Goal: Download file/media

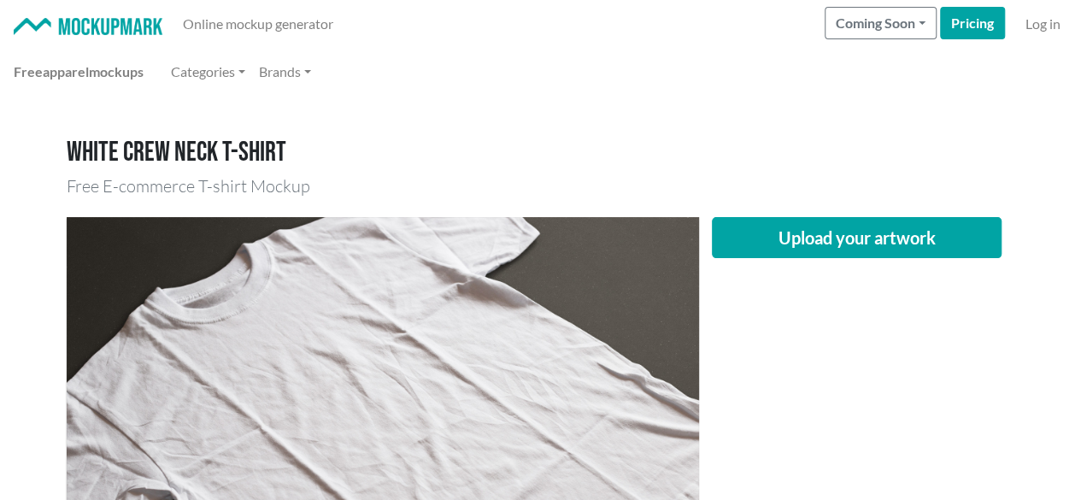
drag, startPoint x: 756, startPoint y: 336, endPoint x: 776, endPoint y: 278, distance: 61.6
click at [756, 336] on div "Upload your artwork" at bounding box center [857, 427] width 316 height 421
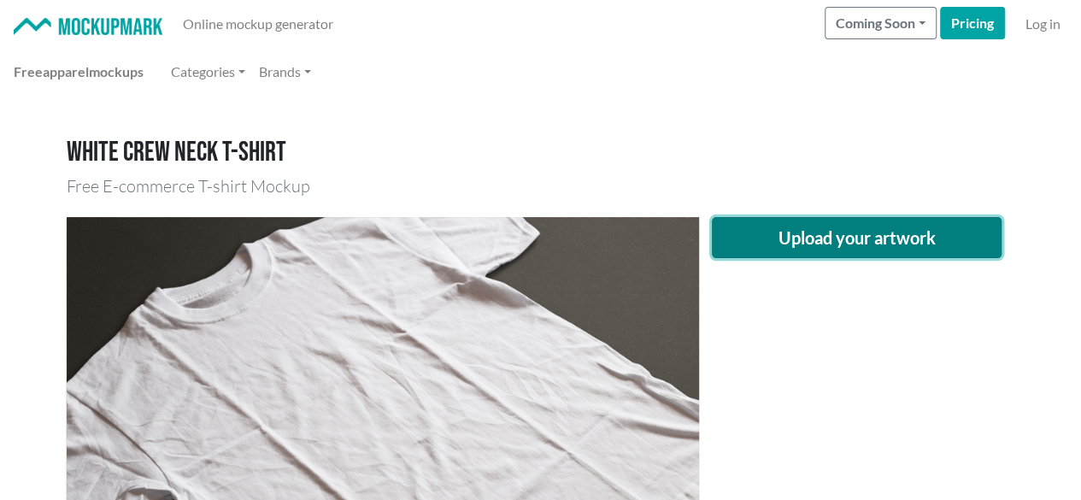
click at [787, 233] on button "Upload your artwork" at bounding box center [857, 237] width 291 height 41
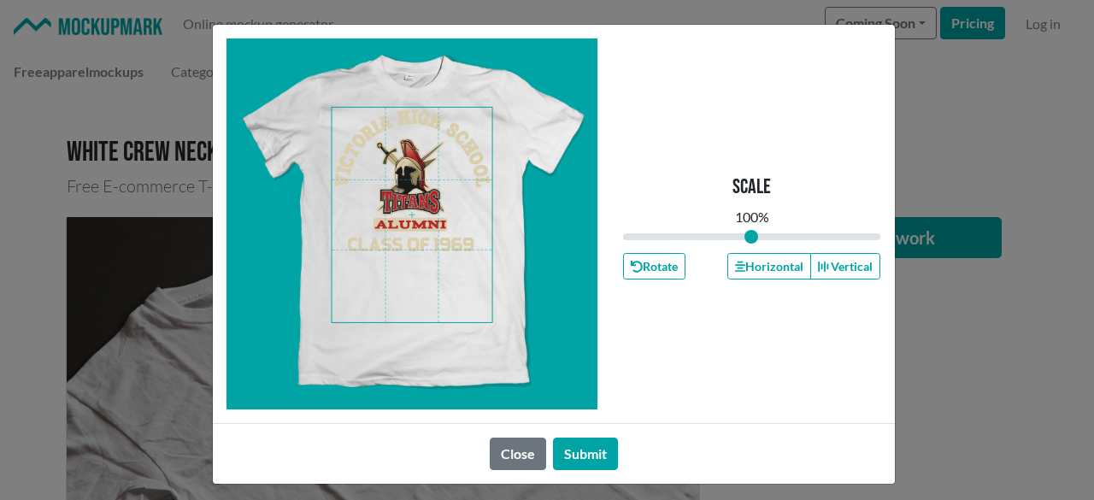
click at [412, 174] on span at bounding box center [412, 215] width 161 height 215
click at [771, 266] on button "Horizontal" at bounding box center [770, 266] width 84 height 27
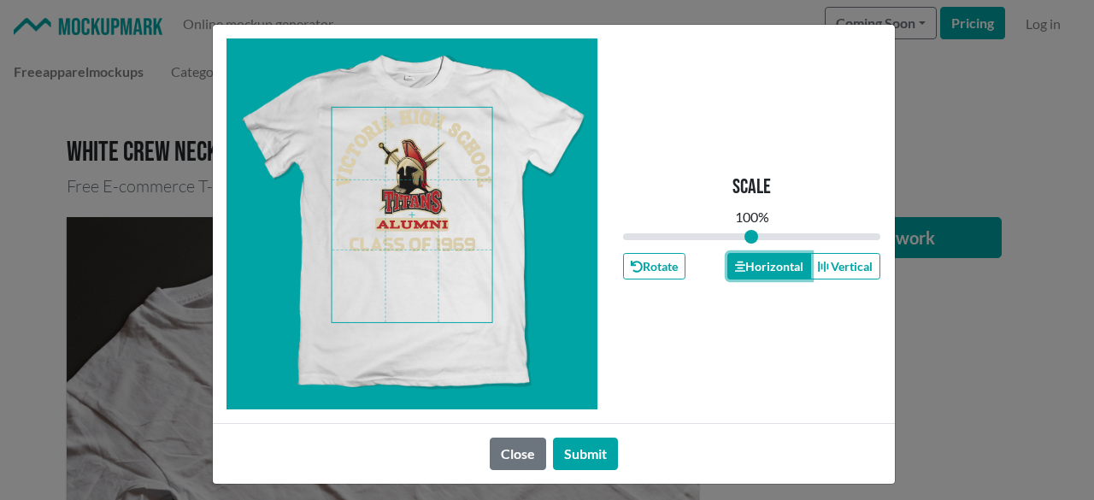
click at [771, 266] on button "Horizontal" at bounding box center [770, 266] width 84 height 27
click at [769, 266] on button "Horizontal" at bounding box center [770, 266] width 84 height 27
click at [590, 447] on button "Submit" at bounding box center [585, 454] width 65 height 32
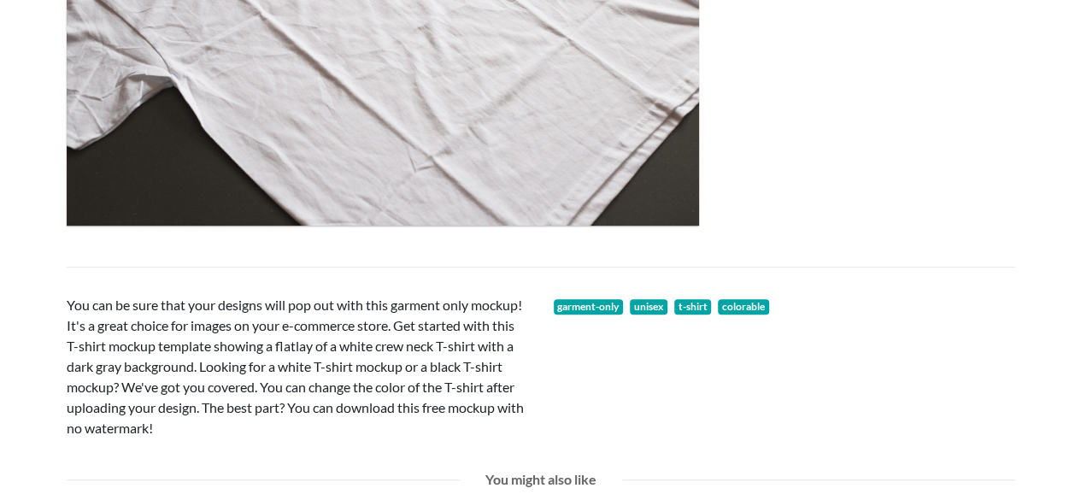
scroll to position [427, 0]
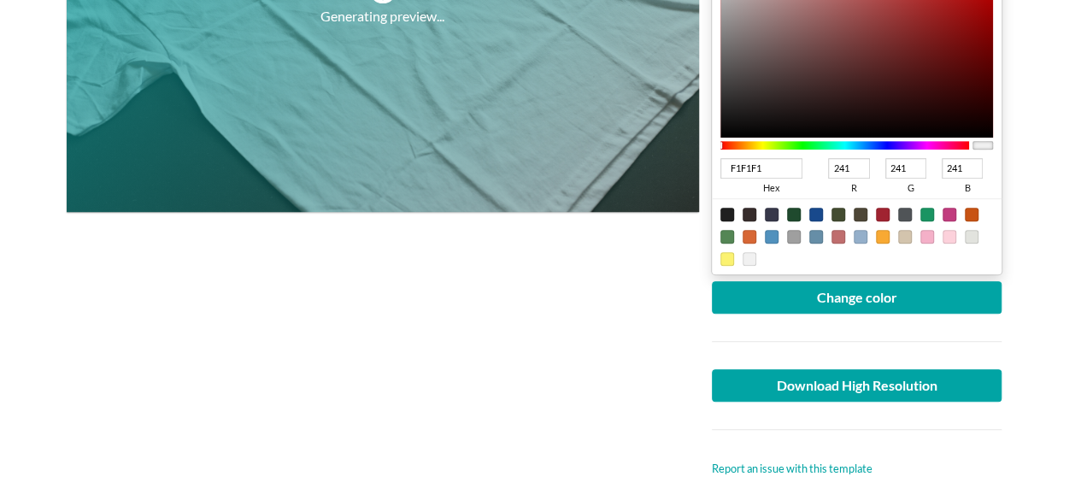
click at [481, 329] on div "Generating preview..." at bounding box center [383, 134] width 633 height 688
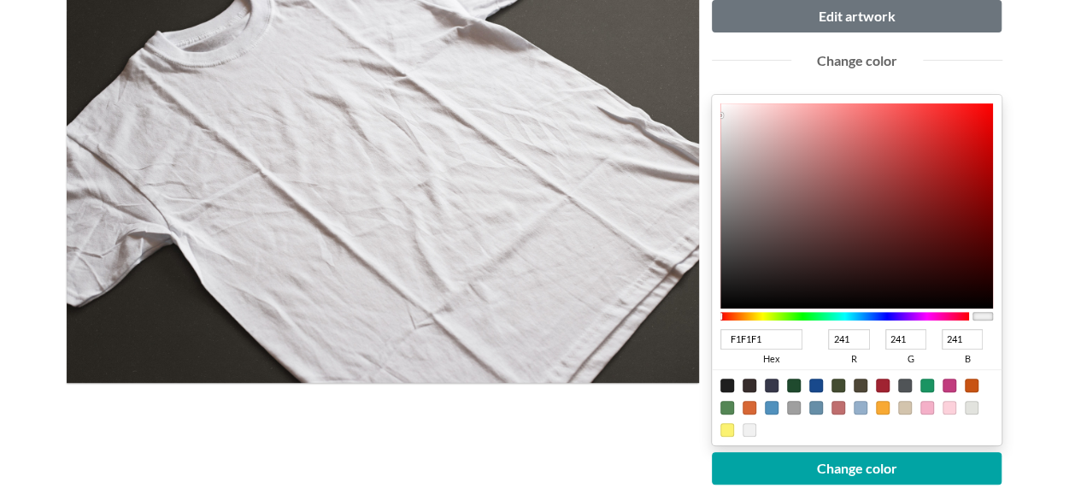
type input "C31313"
type input "195"
type input "19"
type input "BA1212"
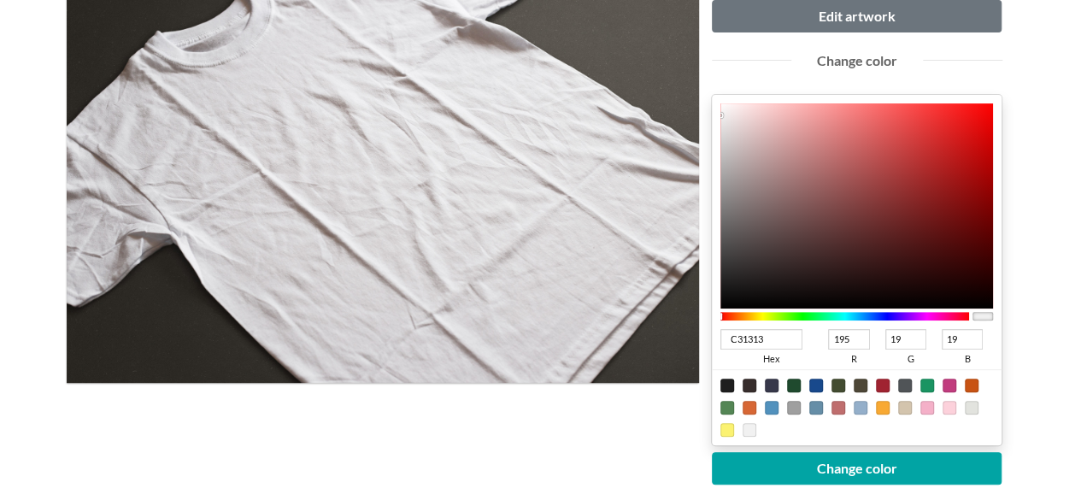
type input "186"
type input "18"
type input "A30404"
type input "163"
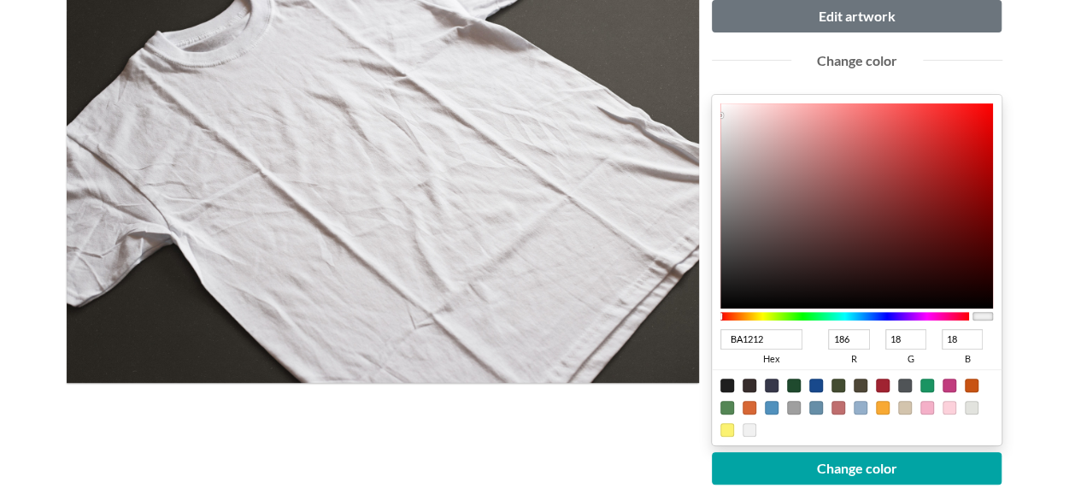
type input "4"
type input "9E0000"
type input "158"
type input "0"
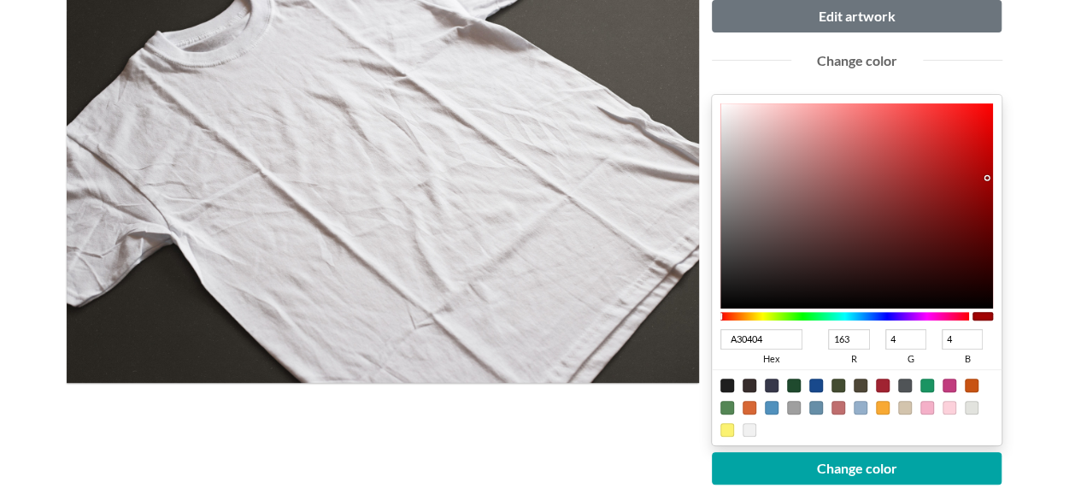
type input "0"
type input "9C0000"
type input "156"
type input "9B0000"
type input "155"
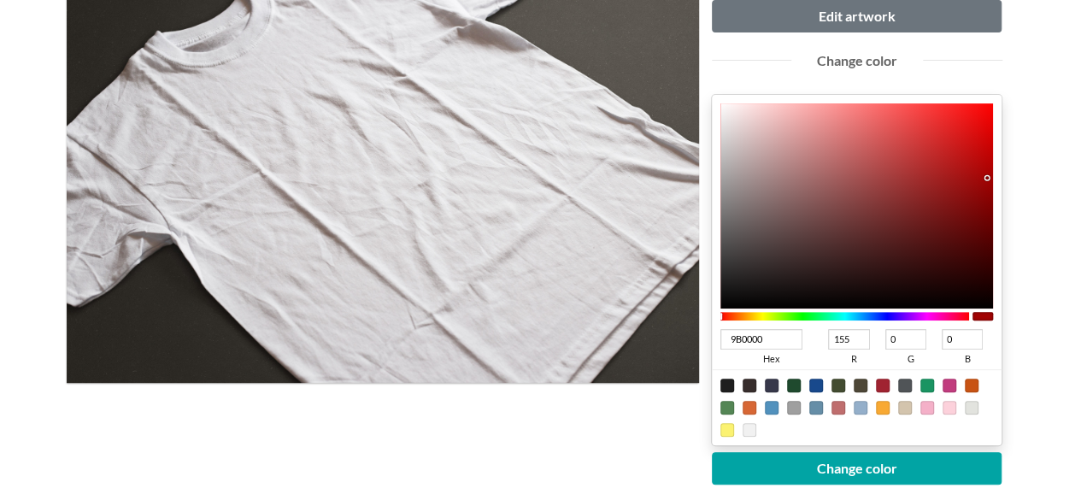
type input "9A0000"
type input "154"
type input "980000"
type input "152"
drag, startPoint x: 987, startPoint y: 176, endPoint x: 1004, endPoint y: 186, distance: 19.5
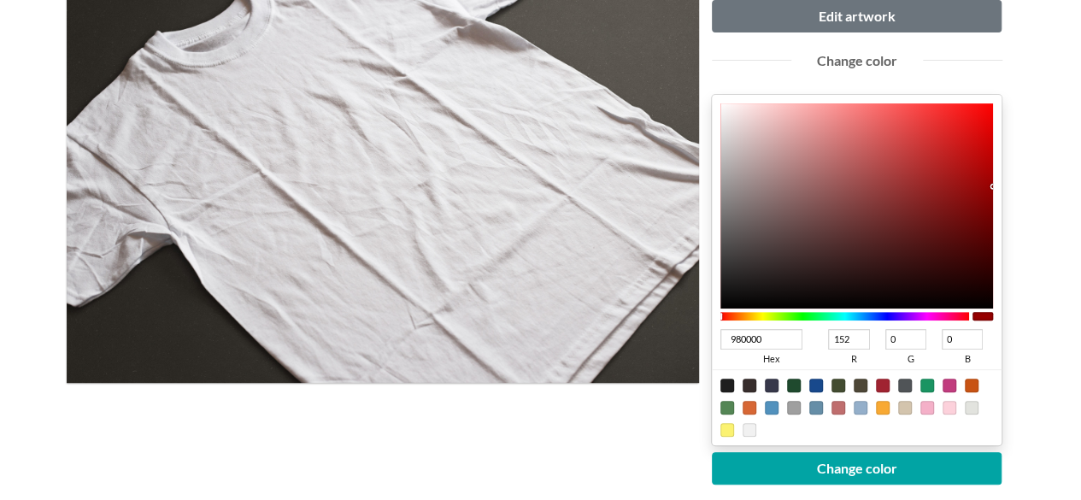
click at [1004, 186] on div "Upload another artwork Edit artwork Change color 980000 hex 152 r 0 g 0 b 100 a…" at bounding box center [857, 305] width 316 height 688
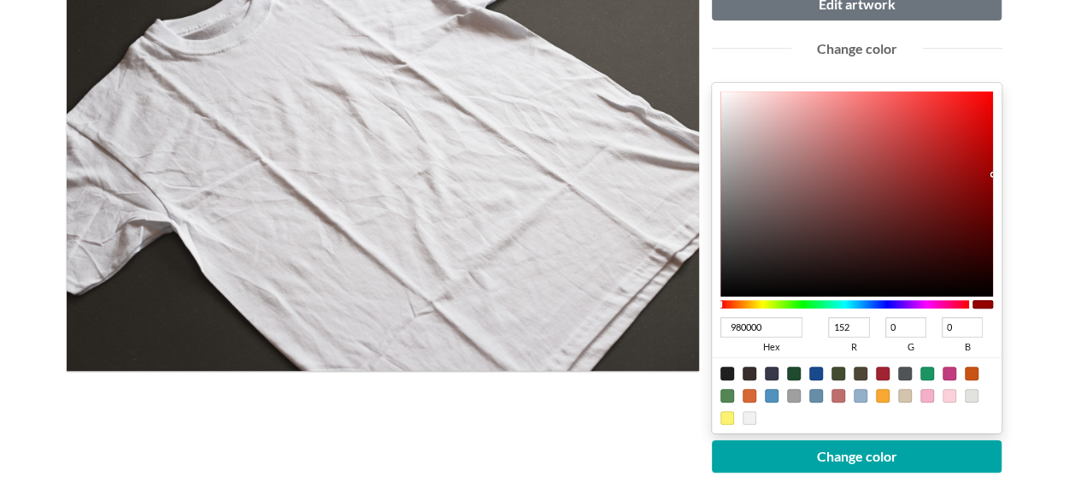
scroll to position [427, 0]
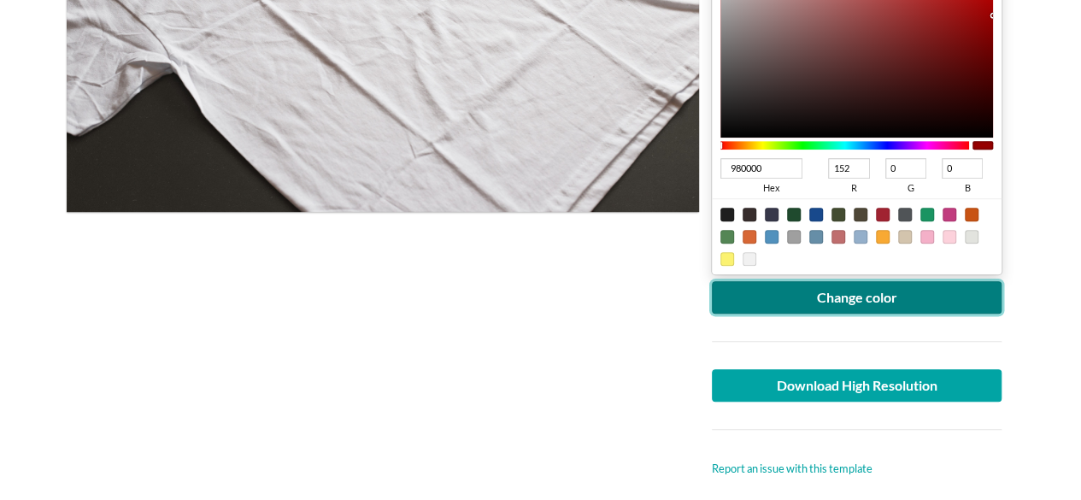
click at [860, 298] on button "Change color" at bounding box center [857, 297] width 291 height 32
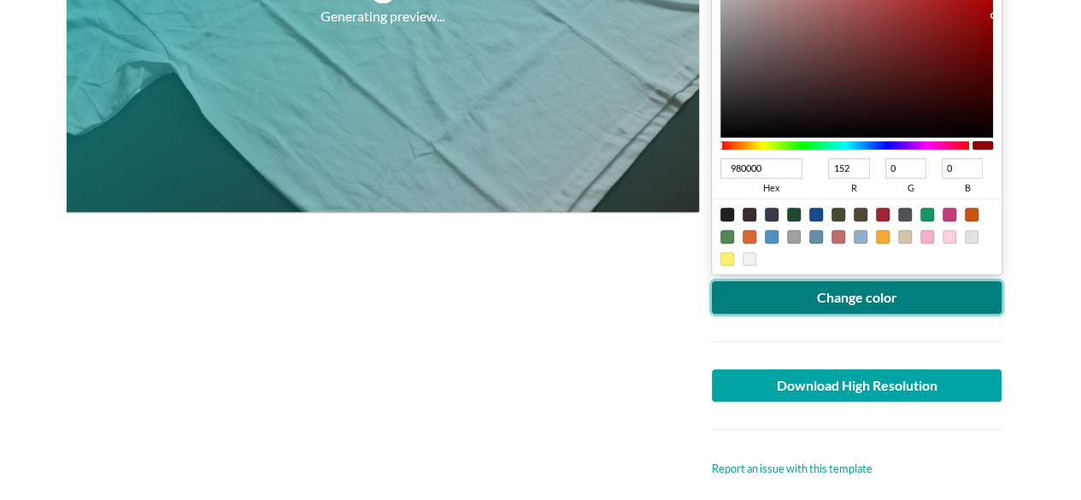
scroll to position [171, 0]
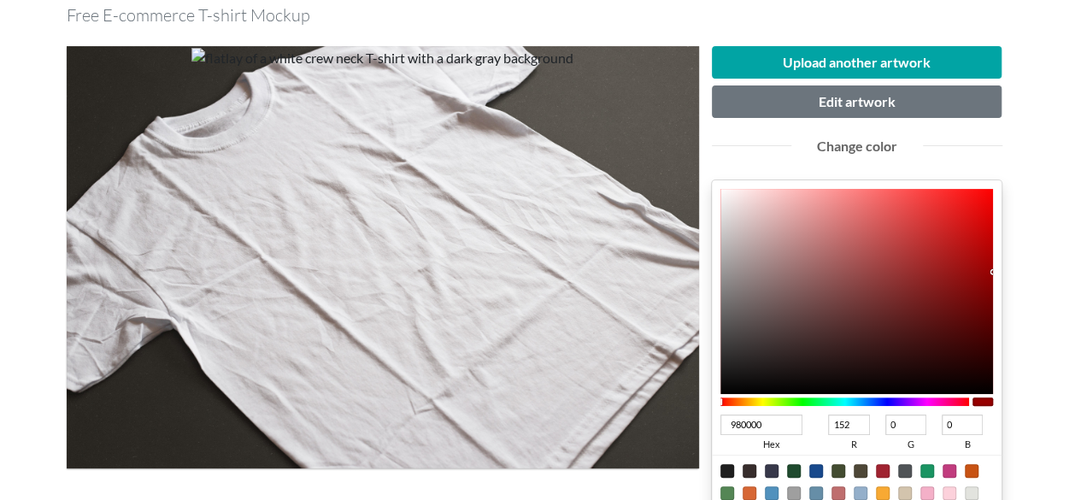
type input "D00505"
type input "208"
type input "5"
type input "D00404"
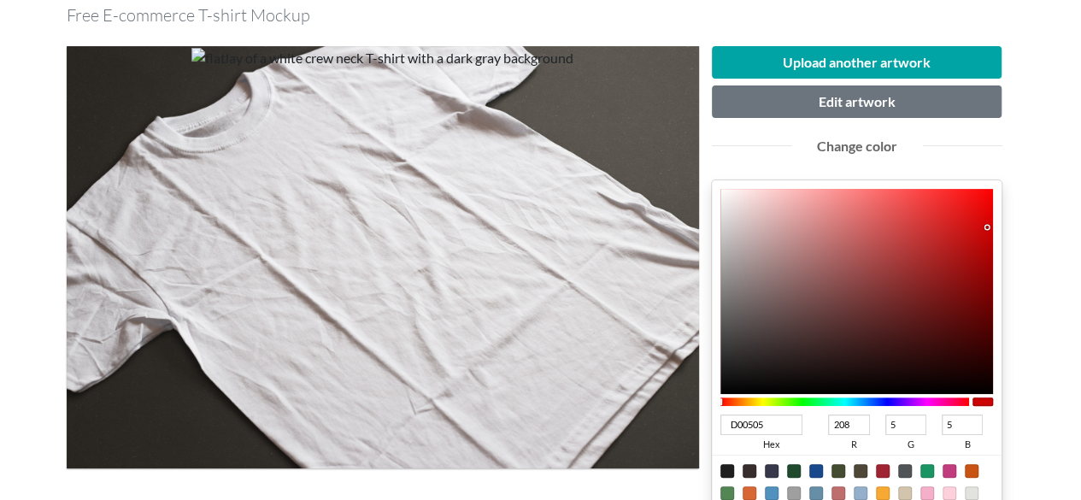
type input "4"
type input "D10202"
type input "209"
type input "2"
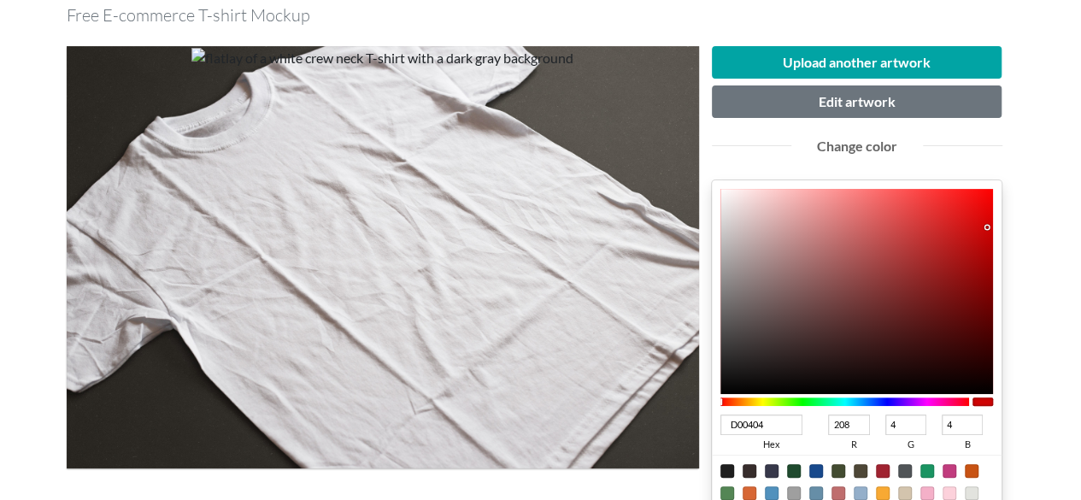
type input "2"
type input "D40000"
type input "212"
type input "0"
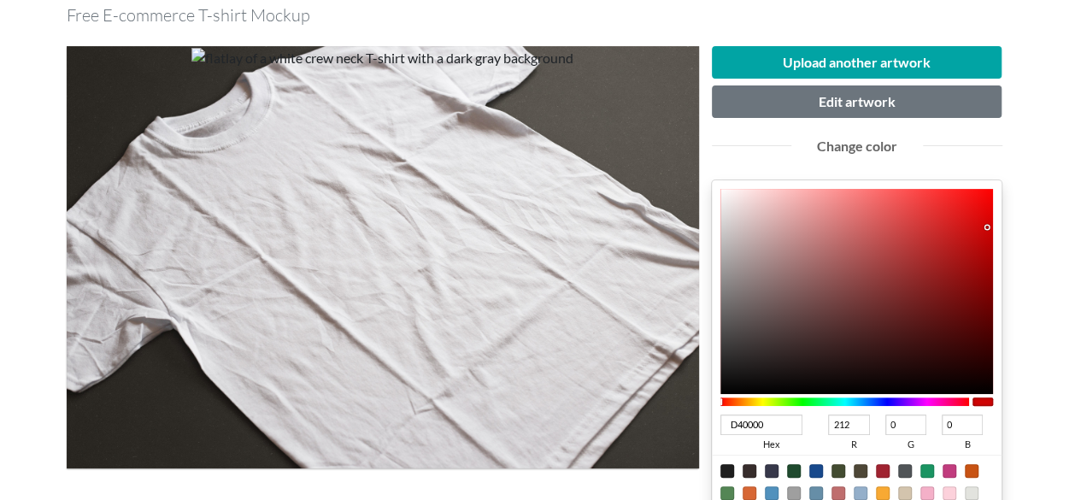
type input "DB0000"
type input "219"
type input "E60000"
type input "230"
type input "EB0000"
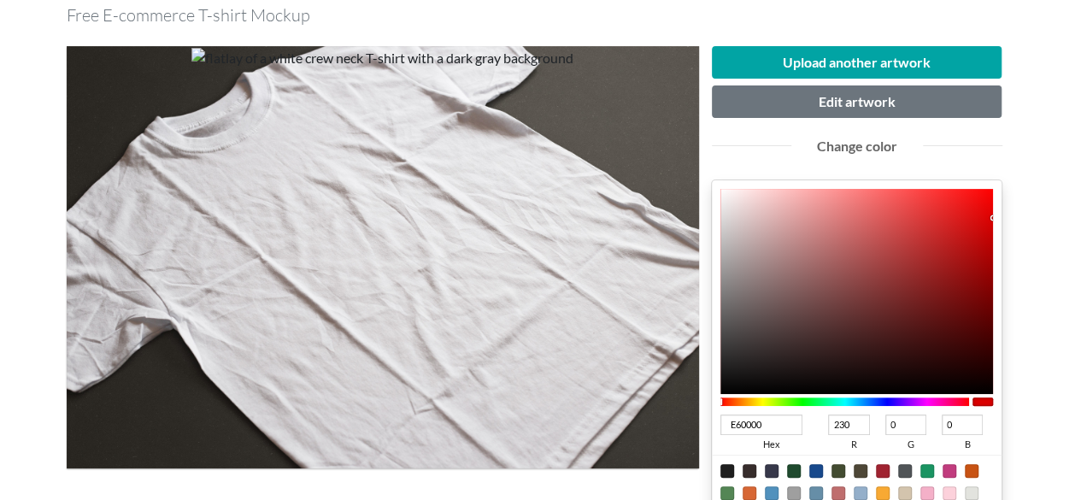
type input "235"
type input "ED0000"
type input "237"
type input "EB0000"
type input "235"
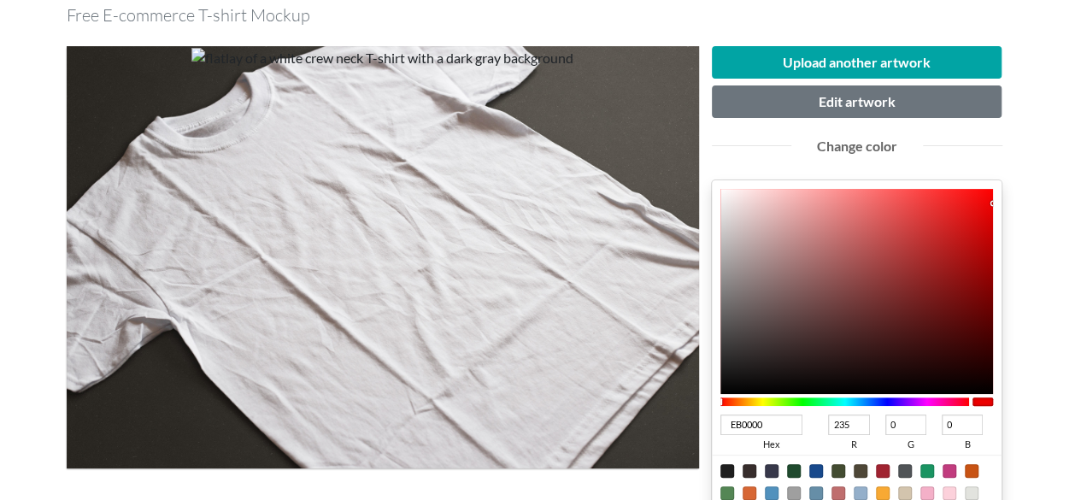
type input "E50000"
type input "229"
type input "E20000"
type input "226"
type input "E00000"
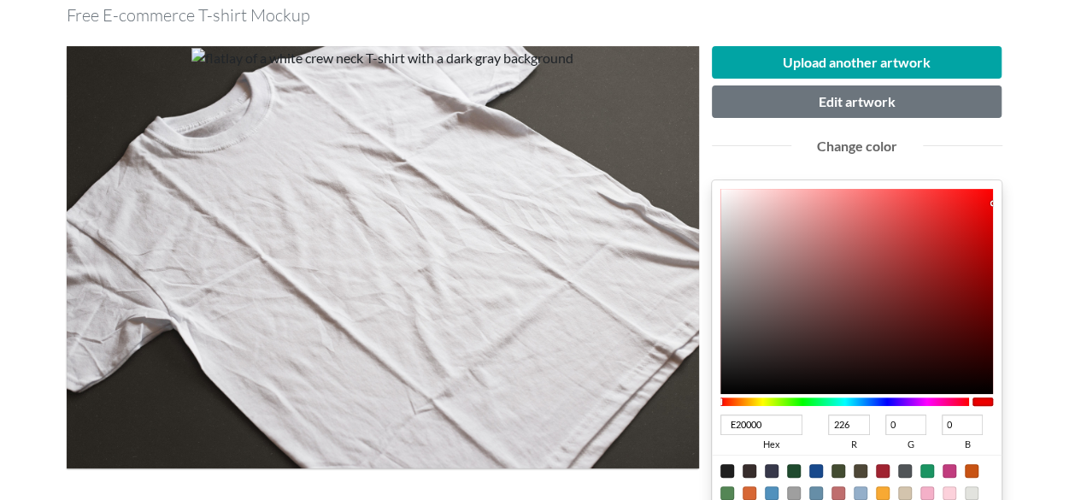
type input "224"
type input "DC0000"
type input "220"
type input "D70000"
type input "215"
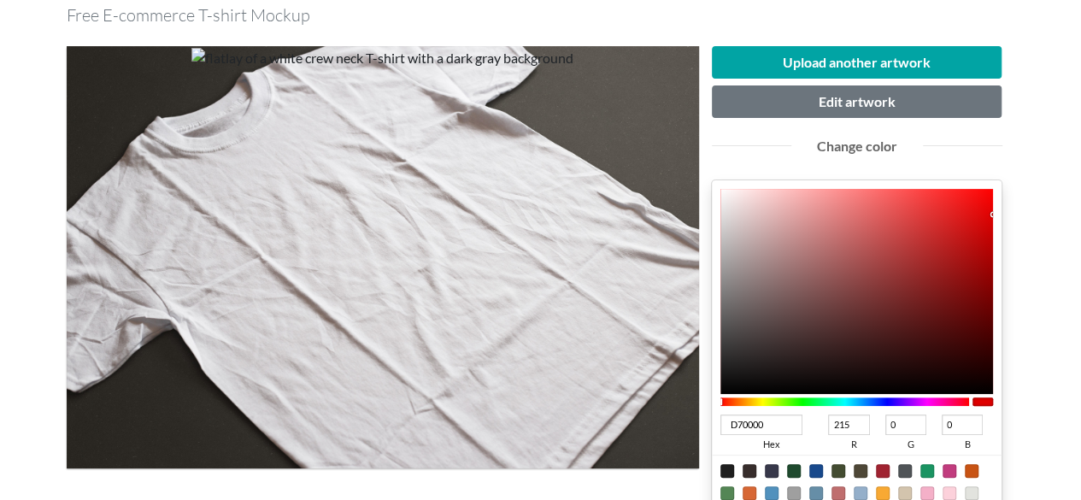
type input "D10000"
type input "209"
type input "CF0000"
type input "207"
type input "CB0000"
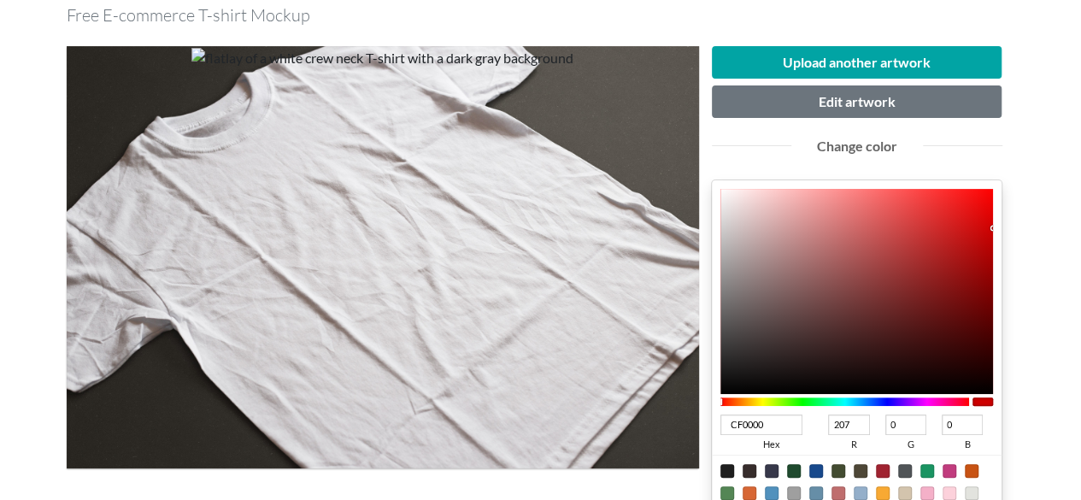
type input "203"
type input "C70000"
type input "199"
type input "C60000"
type input "198"
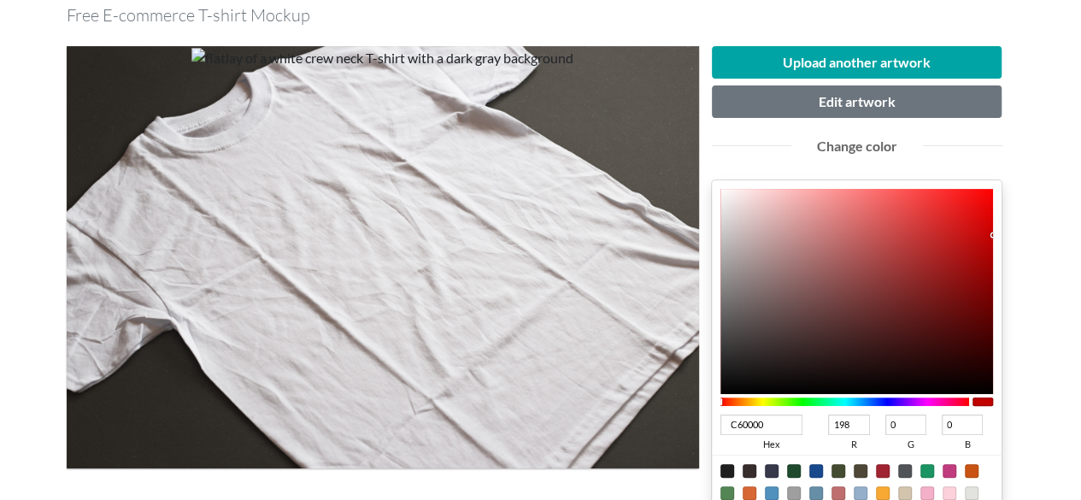
type input "C50000"
type input "197"
type input "C20000"
type input "194"
drag, startPoint x: 987, startPoint y: 226, endPoint x: 1036, endPoint y: 237, distance: 50.8
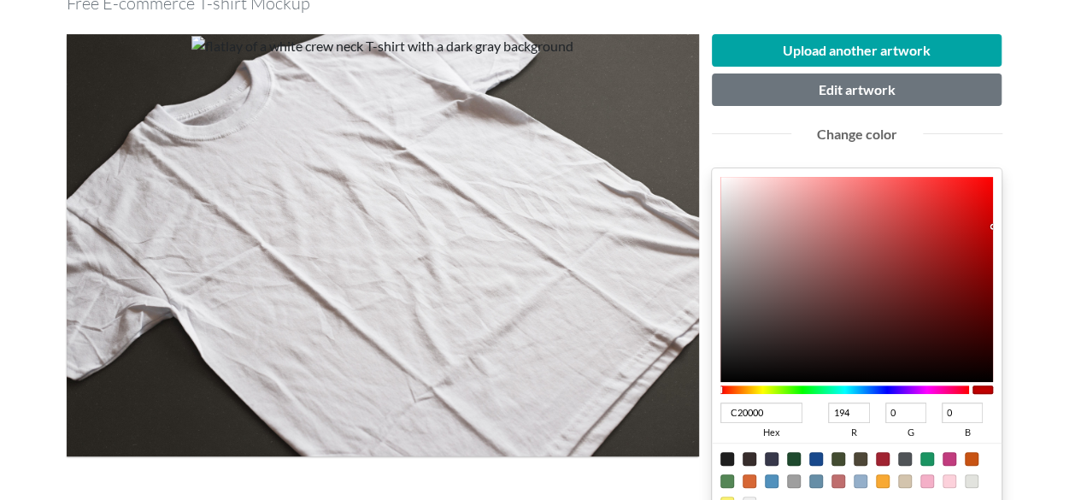
scroll to position [256, 0]
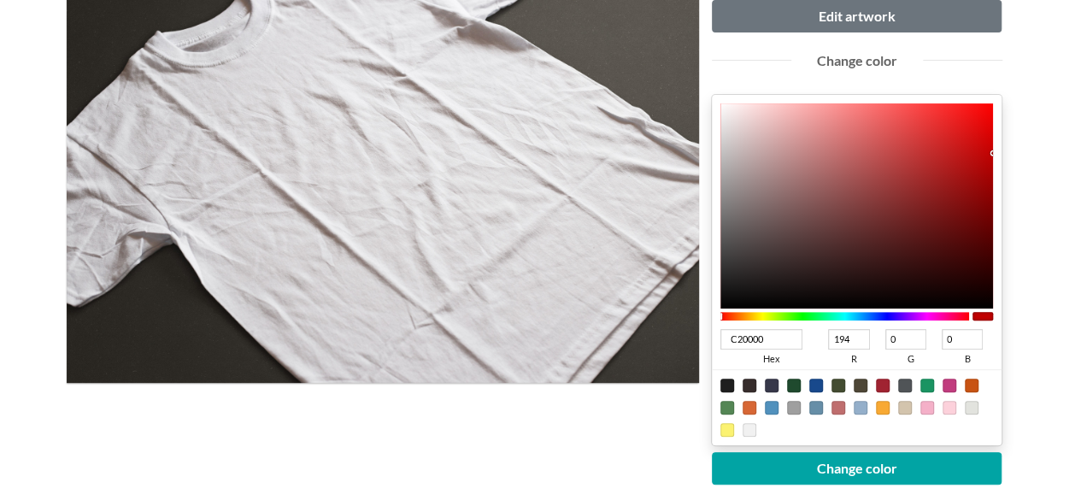
click at [474, 432] on div at bounding box center [383, 305] width 633 height 688
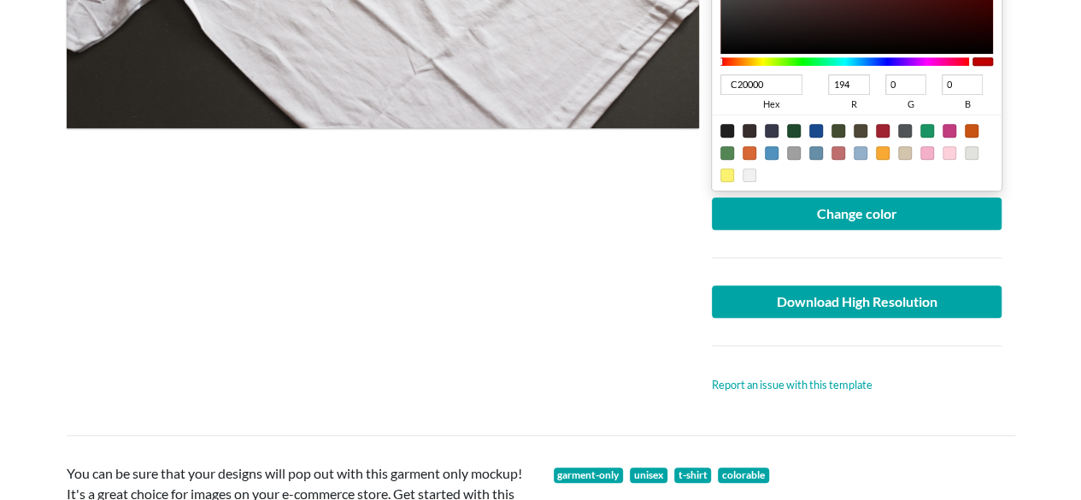
scroll to position [513, 0]
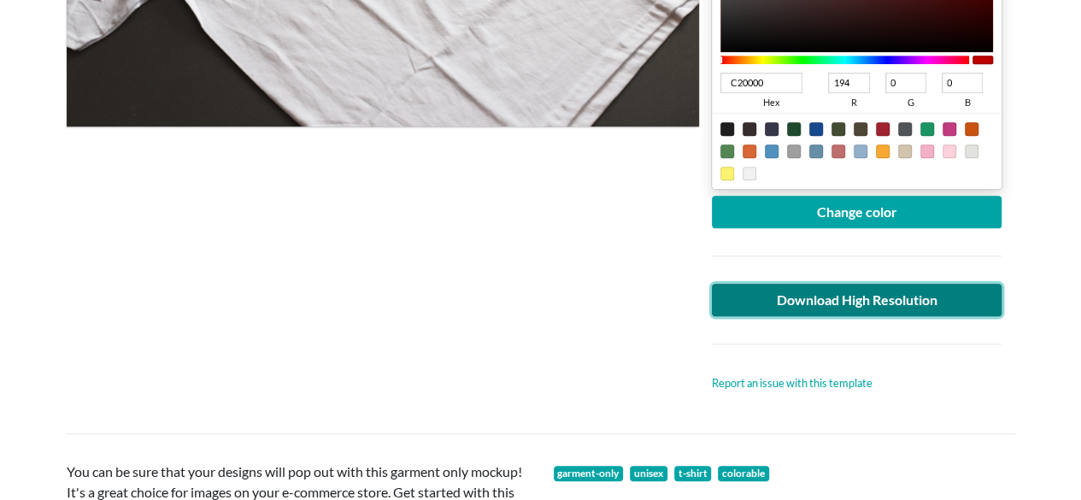
click at [909, 303] on link "Download High Resolution" at bounding box center [857, 300] width 291 height 32
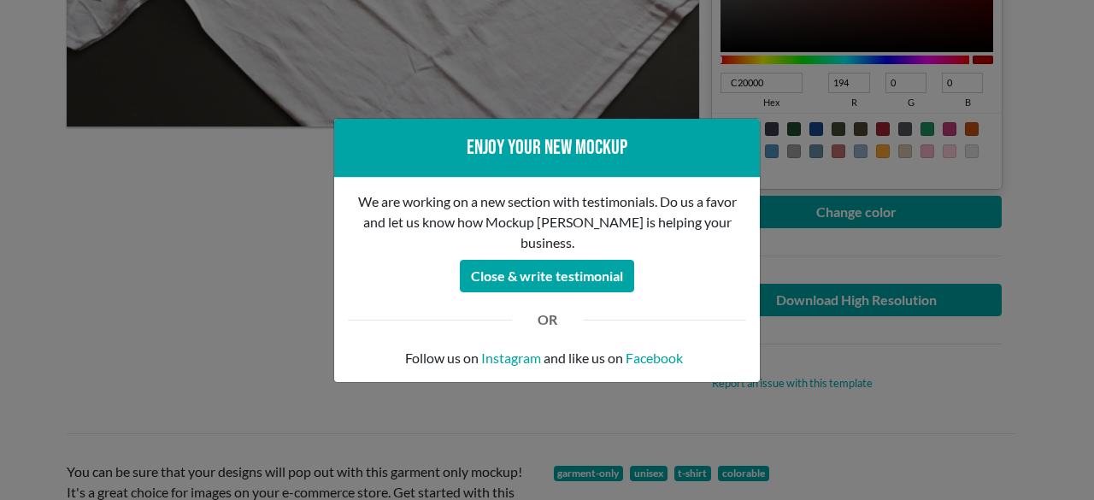
drag, startPoint x: 169, startPoint y: 287, endPoint x: 183, endPoint y: 207, distance: 81.5
click at [170, 287] on div "Enjoy your new mockup We are working on a new section with testimonials. Do us …" at bounding box center [547, 250] width 1094 height 500
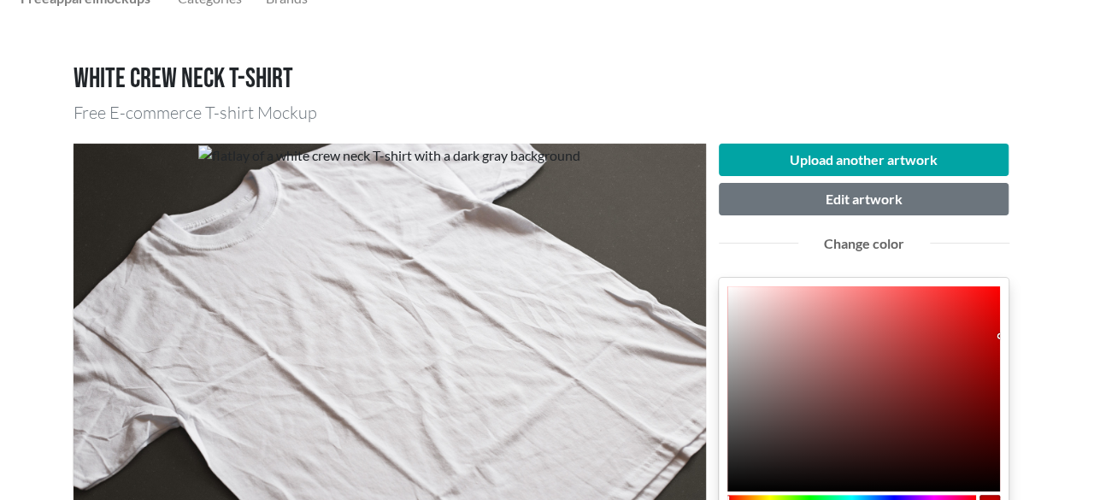
scroll to position [0, 0]
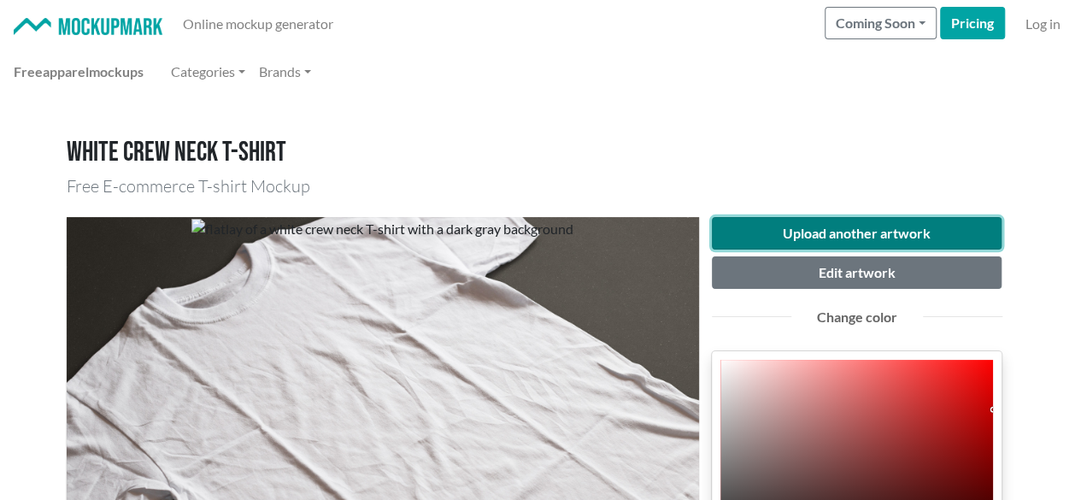
click at [857, 245] on button "Upload another artwork" at bounding box center [857, 233] width 291 height 32
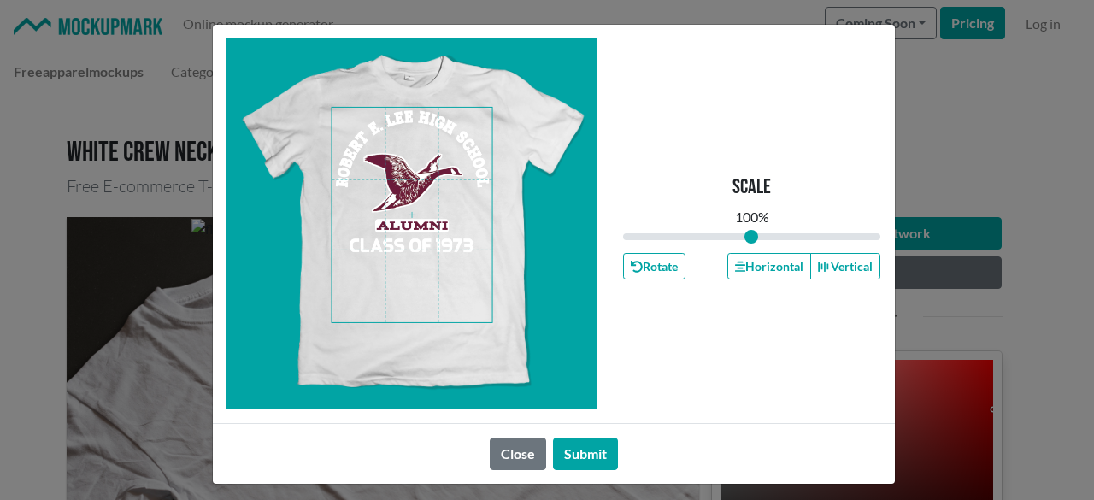
click at [427, 182] on span at bounding box center [412, 215] width 161 height 215
click at [752, 269] on button "Horizontal" at bounding box center [770, 266] width 84 height 27
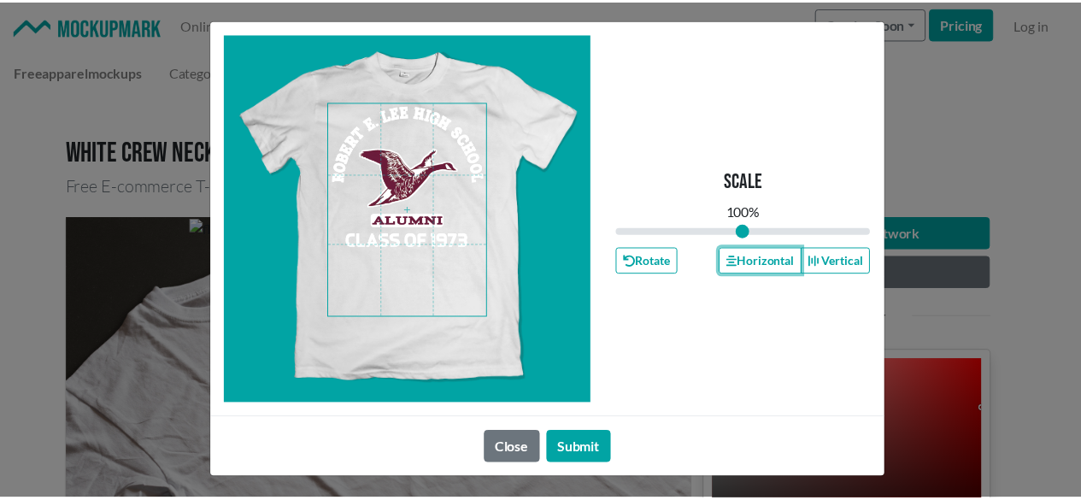
scroll to position [7, 0]
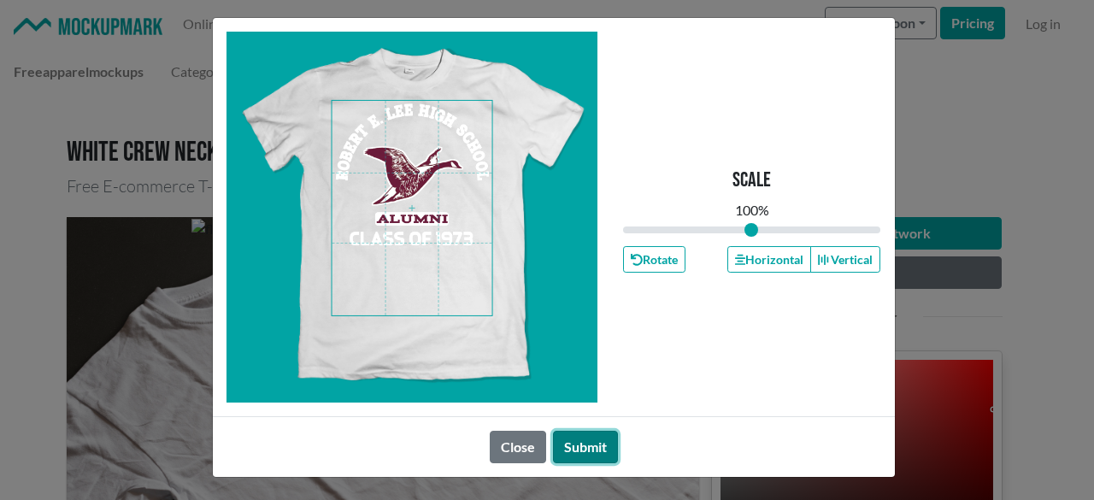
click at [600, 444] on button "Submit" at bounding box center [585, 447] width 65 height 32
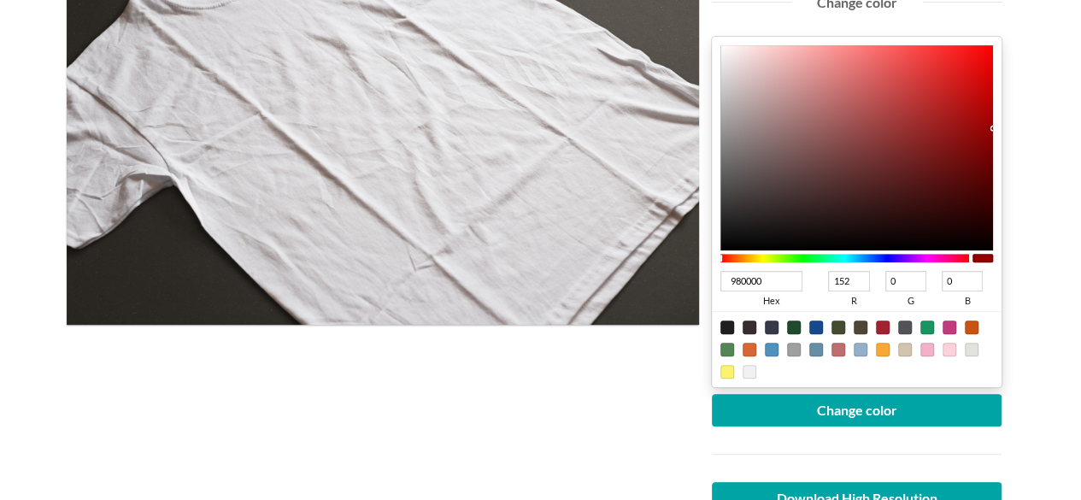
scroll to position [342, 0]
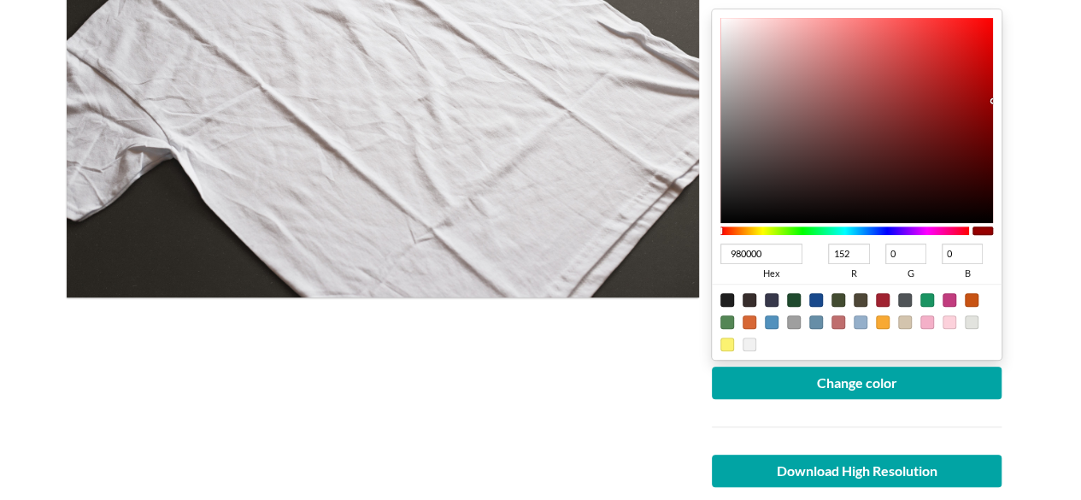
type input "980052"
type input "82"
type input "980046"
type input "70"
type input "98003F"
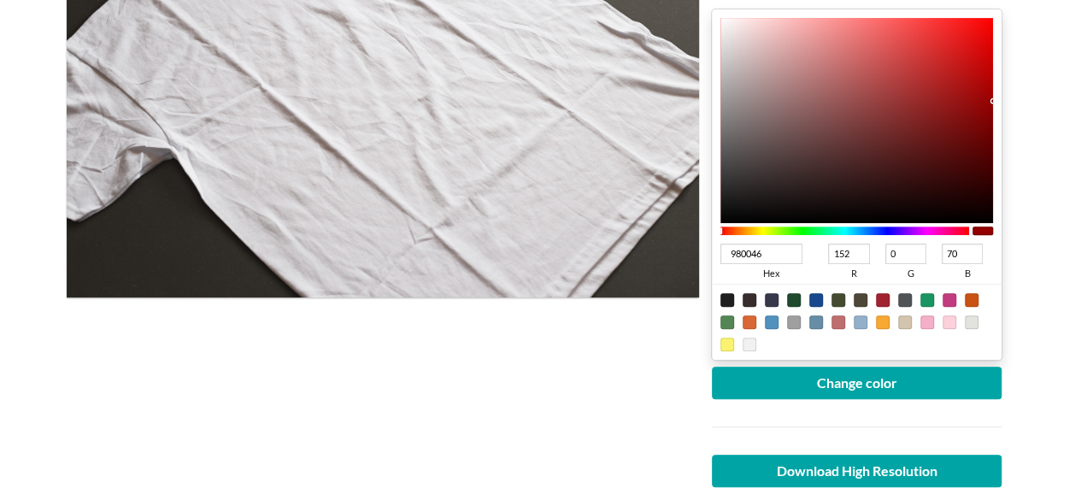
type input "63"
type input "980023"
type input "35"
type input "980001"
type input "1"
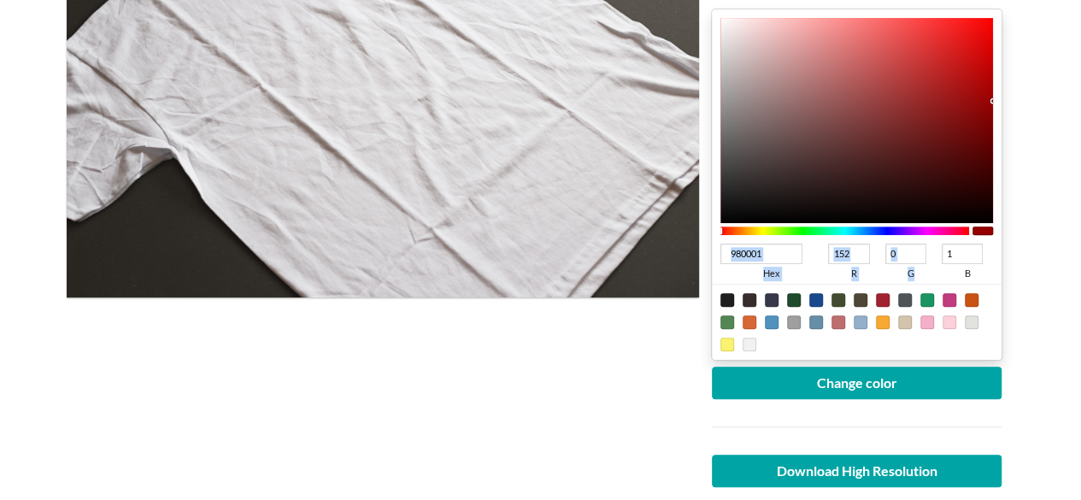
type input "980003"
type input "3"
drag, startPoint x: 947, startPoint y: 225, endPoint x: 983, endPoint y: 233, distance: 36.9
click at [983, 233] on div at bounding box center [858, 230] width 274 height 15
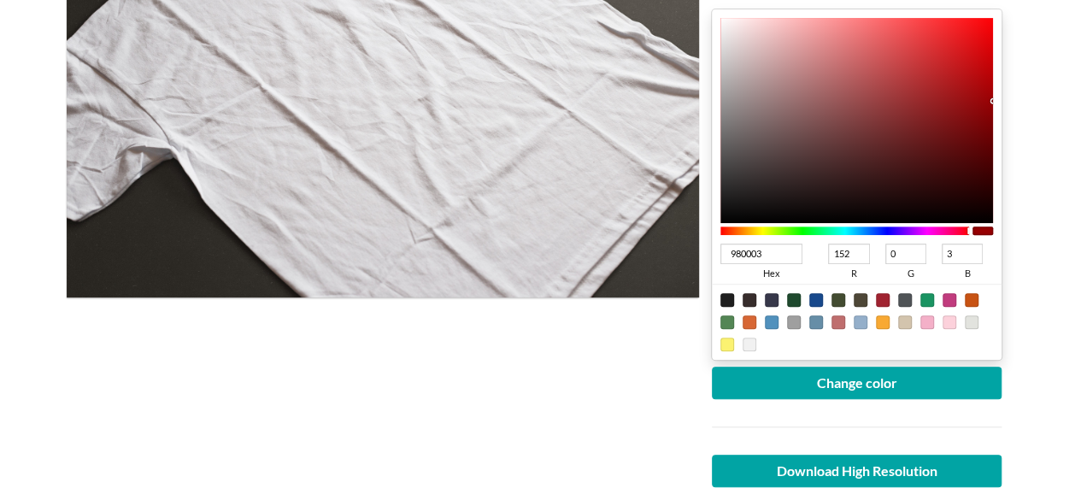
click at [981, 227] on div at bounding box center [983, 231] width 21 height 9
type input "8B0B0E"
type input "139"
type input "11"
type input "14"
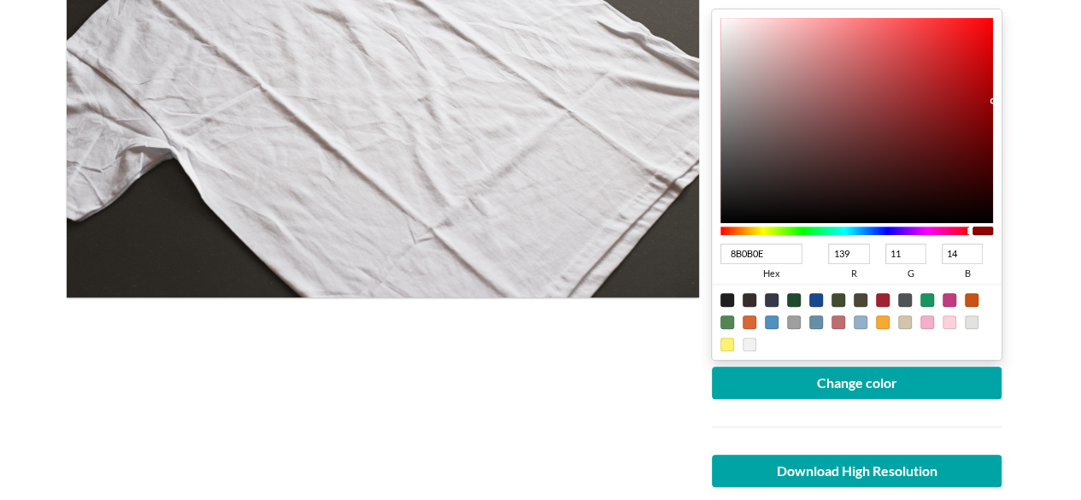
type input "8A0B0E"
type input "138"
type input "800B0D"
type input "128"
type input "13"
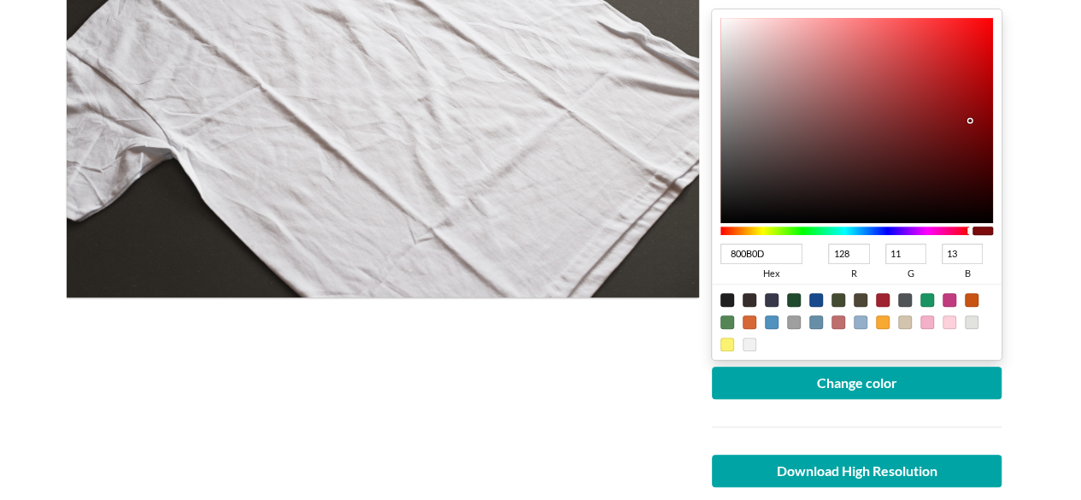
type input "760A0C"
type input "118"
type input "10"
type input "12"
type input "760B0D"
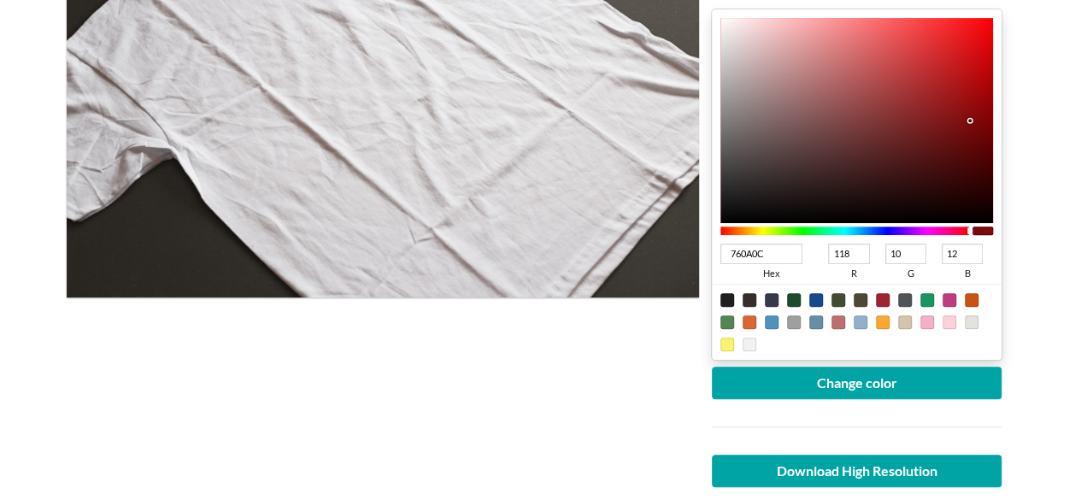
type input "11"
type input "13"
type input "740B0D"
type input "116"
type input "720A0C"
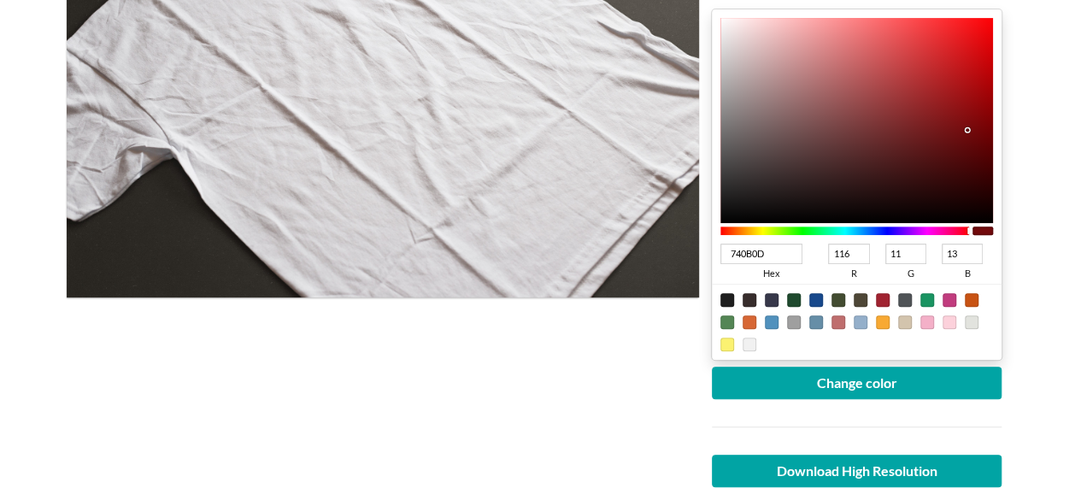
type input "114"
type input "10"
type input "12"
type input "6D090B"
type input "109"
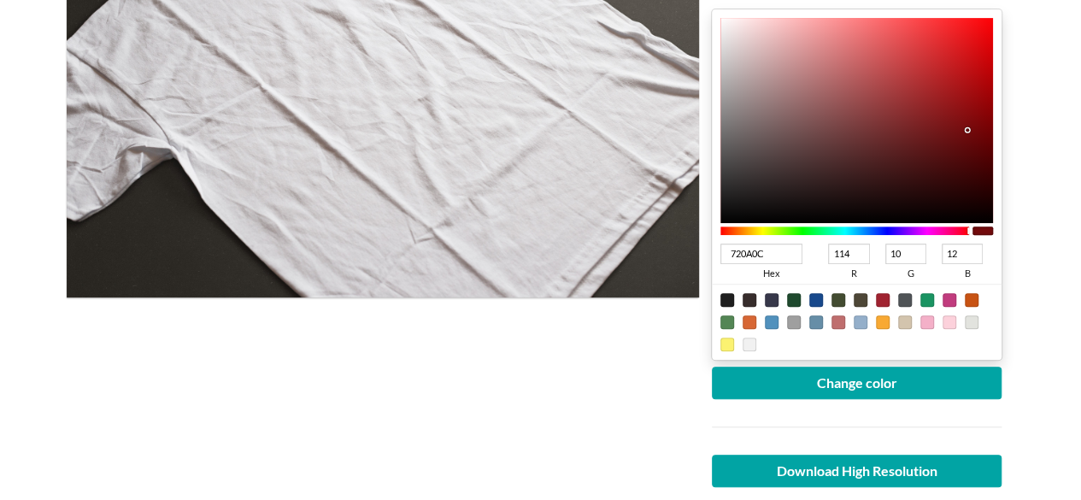
type input "9"
type input "11"
type input "6B0709"
type input "107"
type input "7"
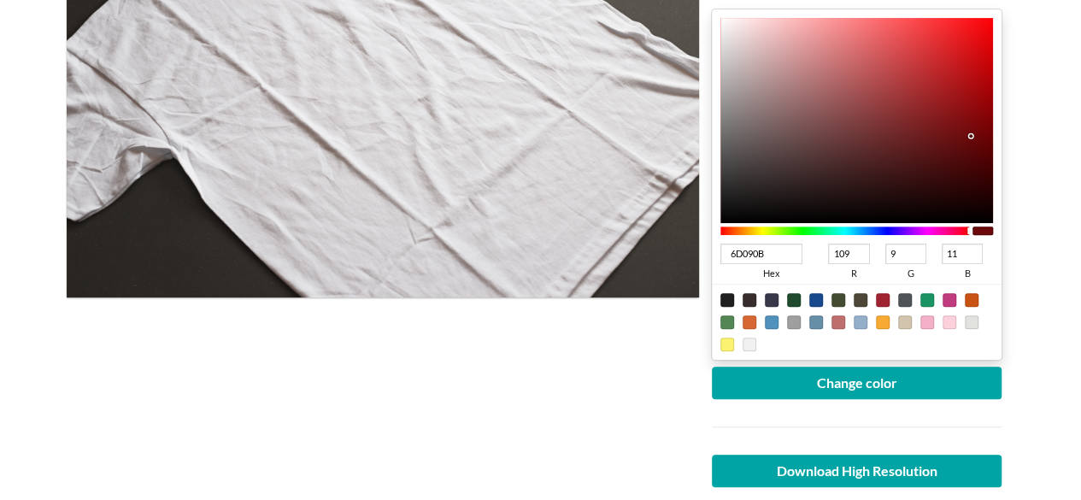
type input "9"
type input "6A0608"
type input "106"
type input "6"
type input "8"
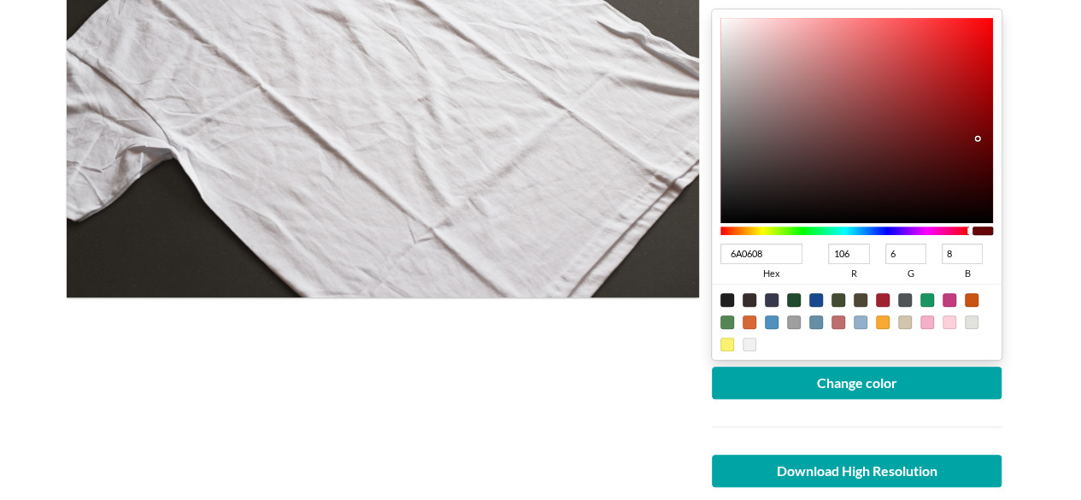
type input "670204"
type input "103"
type input "2"
type input "4"
type input "670103"
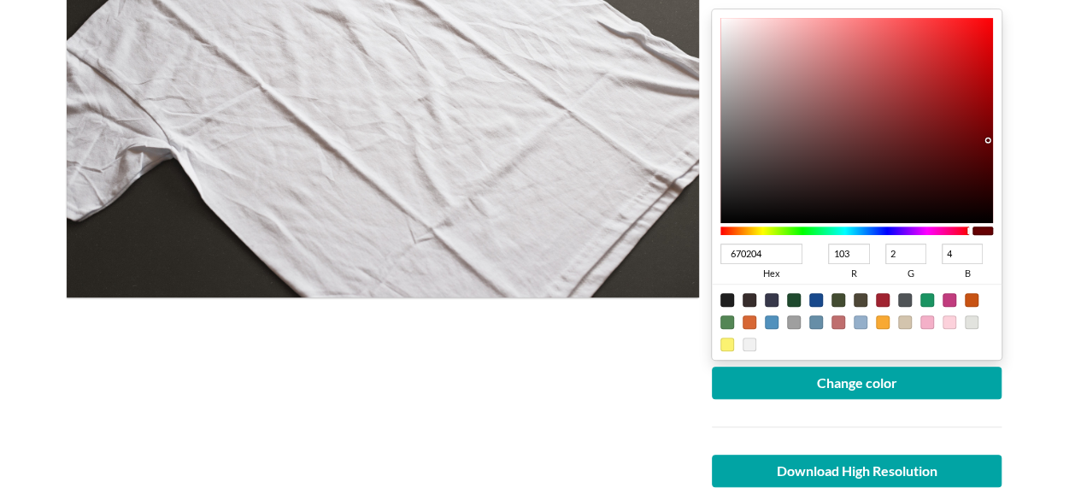
type input "1"
type input "3"
drag, startPoint x: 971, startPoint y: 110, endPoint x: 1041, endPoint y: 139, distance: 75.9
click at [993, 139] on div "670103 hex 103 r 1 g 3 b 100 a" at bounding box center [857, 184] width 291 height 351
type input "670002"
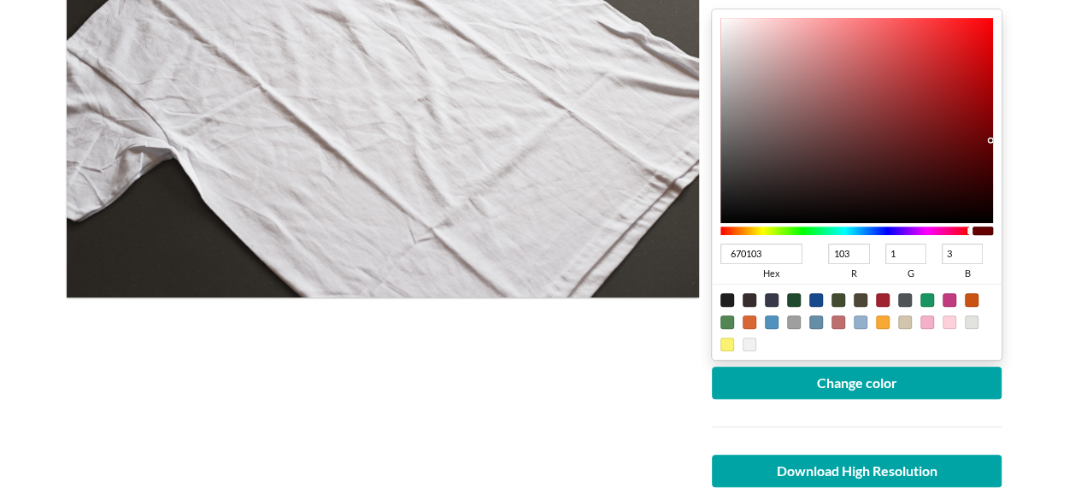
type input "0"
type input "2"
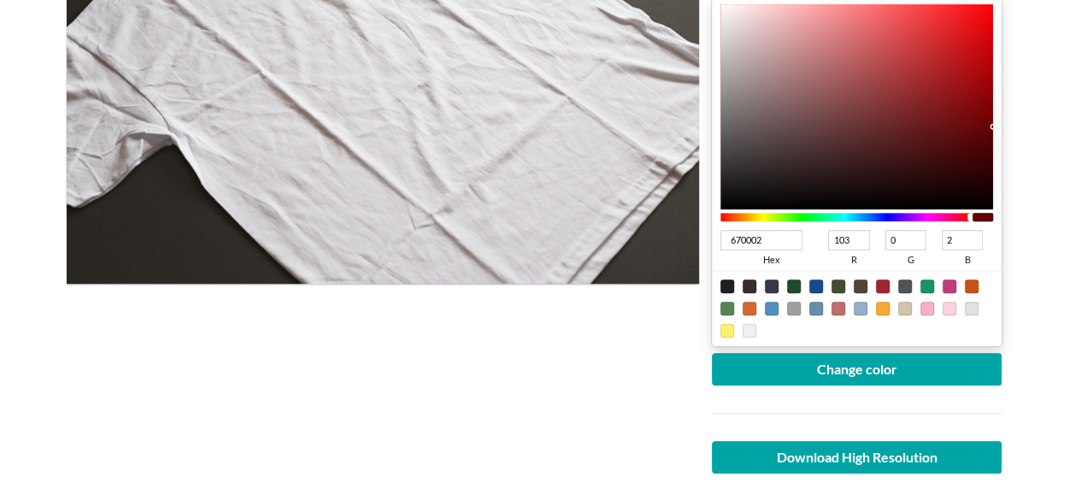
scroll to position [427, 0]
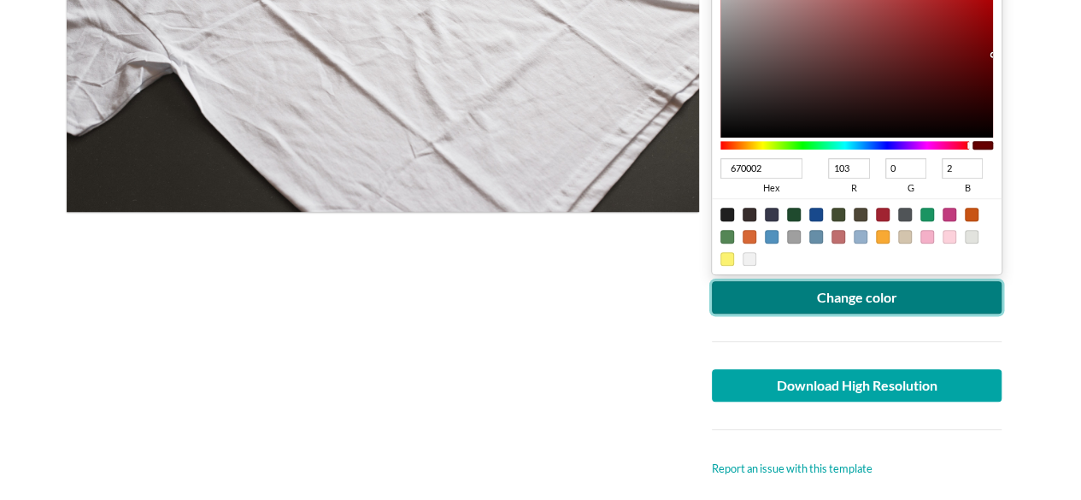
click at [869, 302] on button "Change color" at bounding box center [857, 297] width 291 height 32
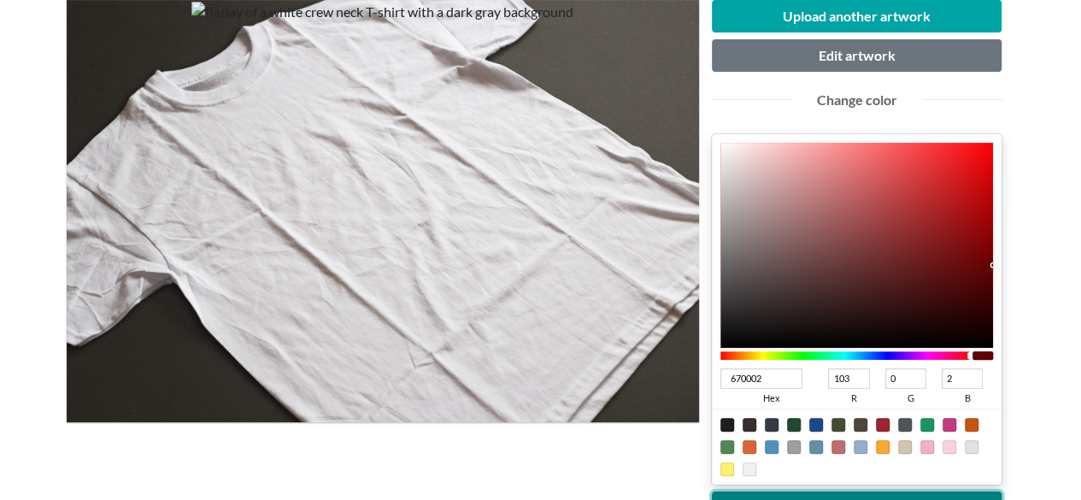
scroll to position [256, 0]
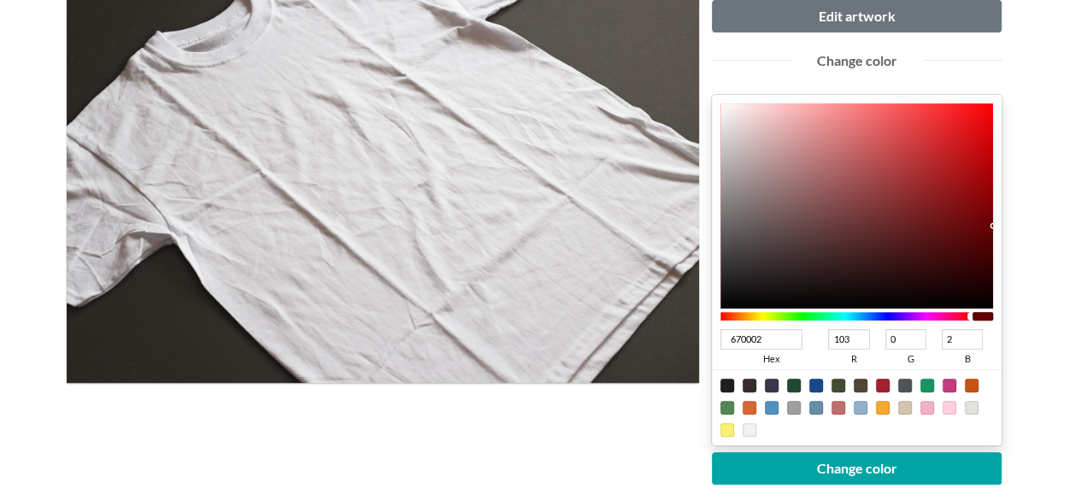
type input "760507"
type input "118"
type input "5"
type input "7"
type input "750709"
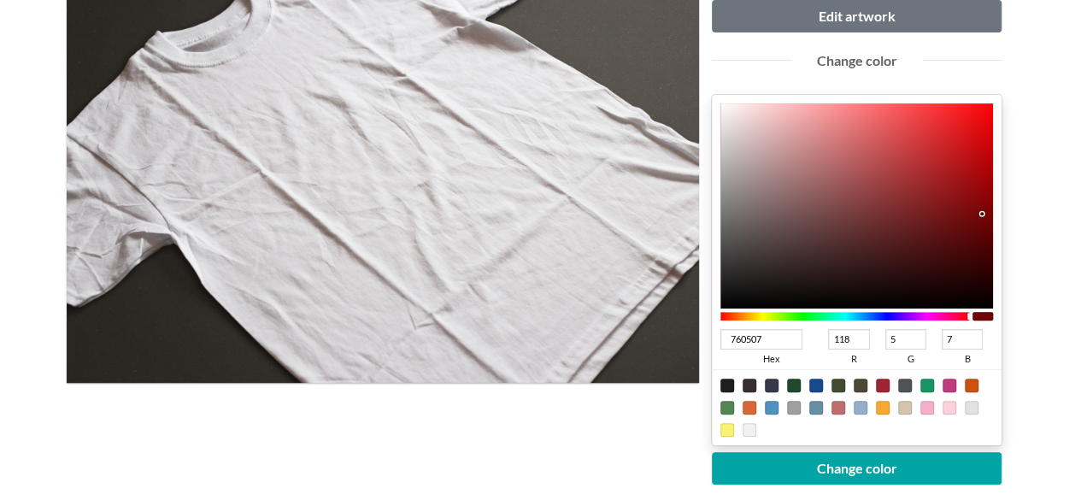
type input "117"
type input "7"
type input "9"
type input "74090B"
type input "116"
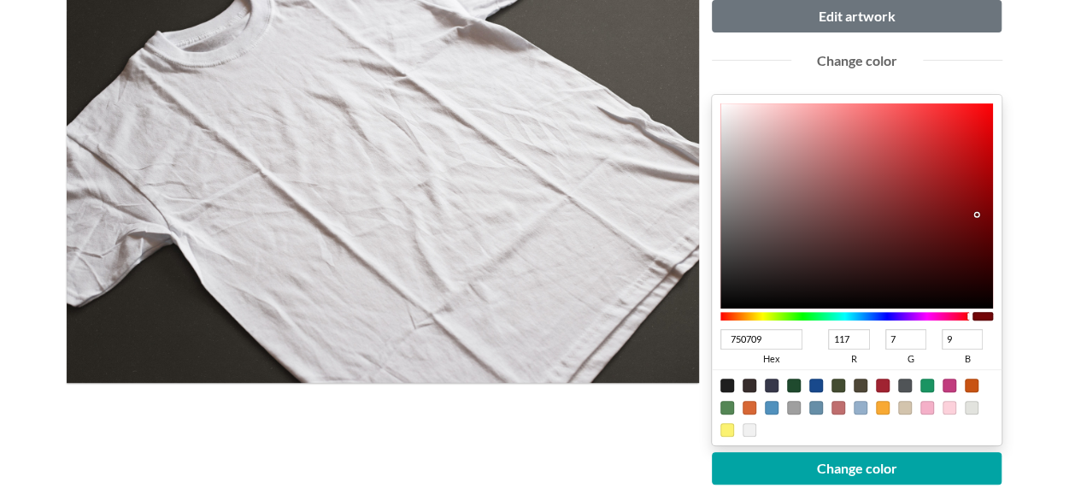
type input "9"
type input "11"
type input "740A0B"
type input "10"
type input "74090A"
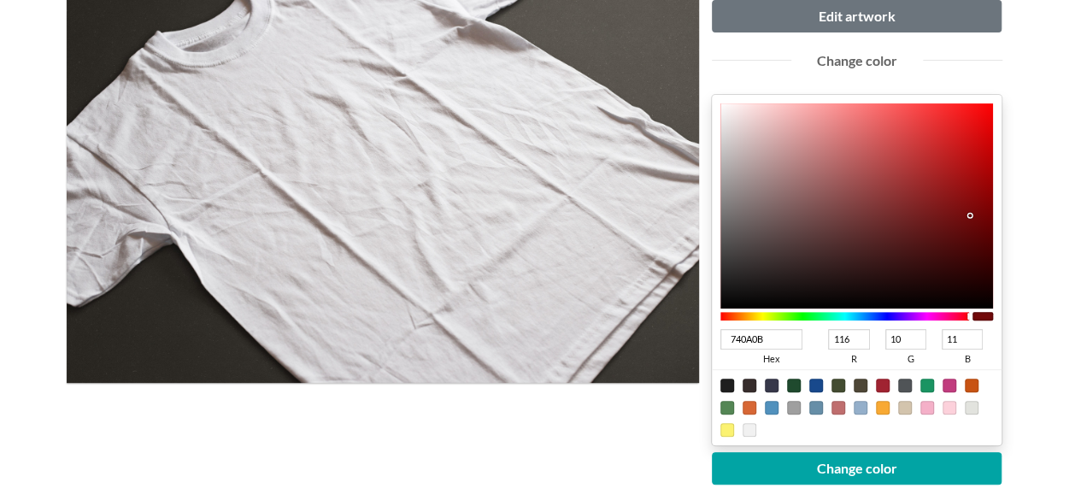
type input "9"
type input "10"
type input "770304"
type input "119"
type input "3"
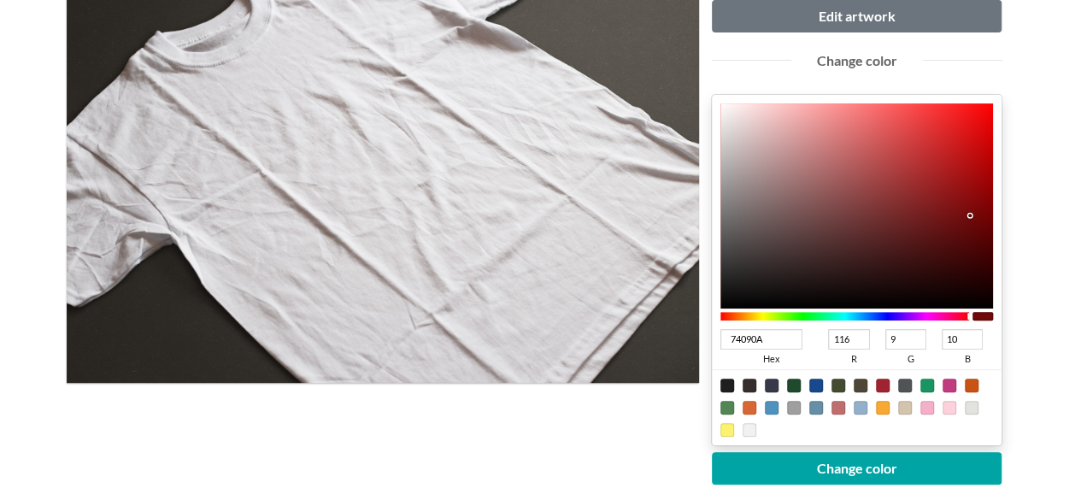
type input "4"
type input "780001"
type input "120"
type input "0"
type input "1"
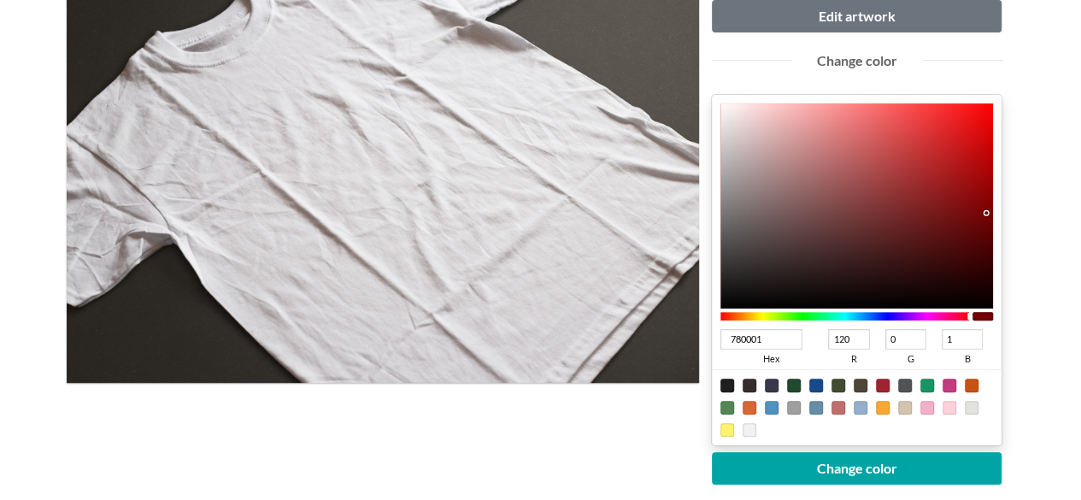
type input "5A0001"
type input "90"
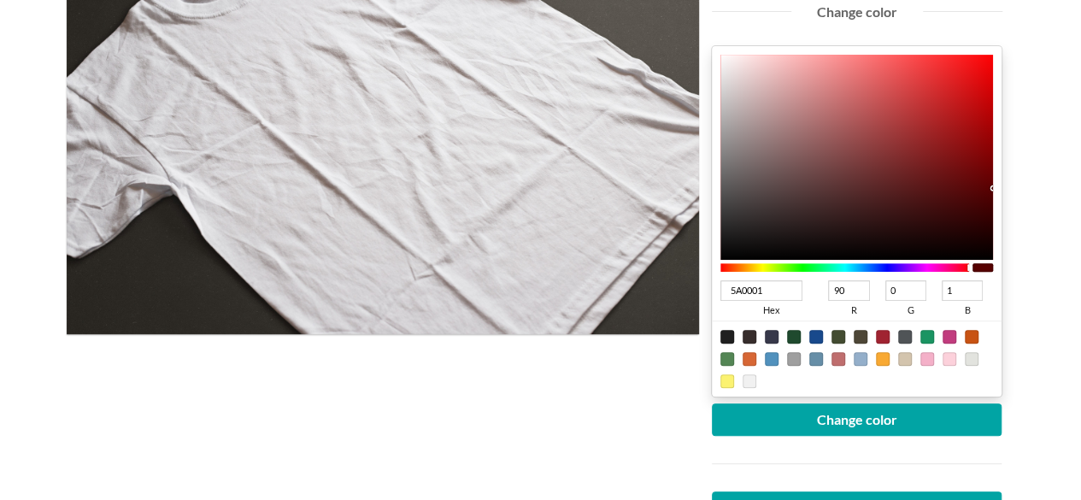
type input "290000"
type input "41"
type input "0"
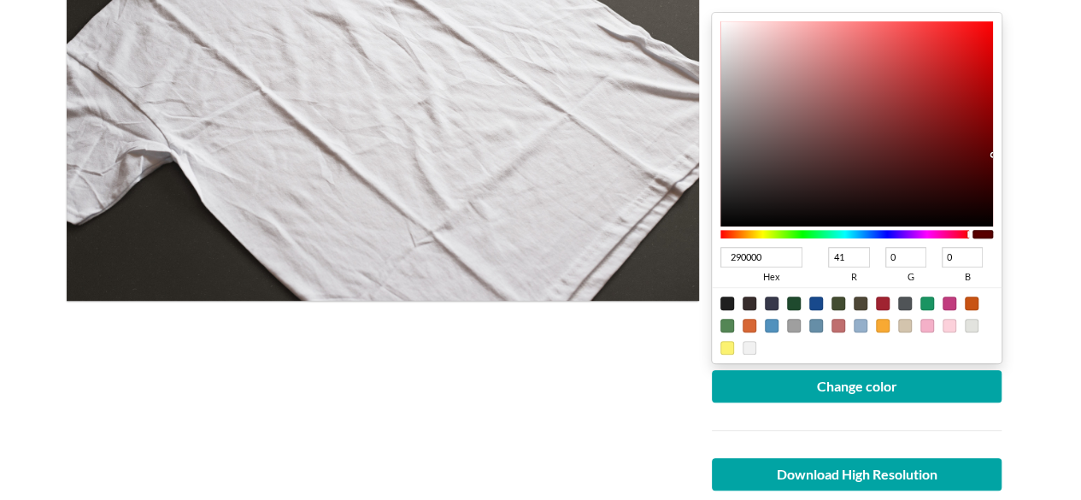
type input "020000"
type input "2"
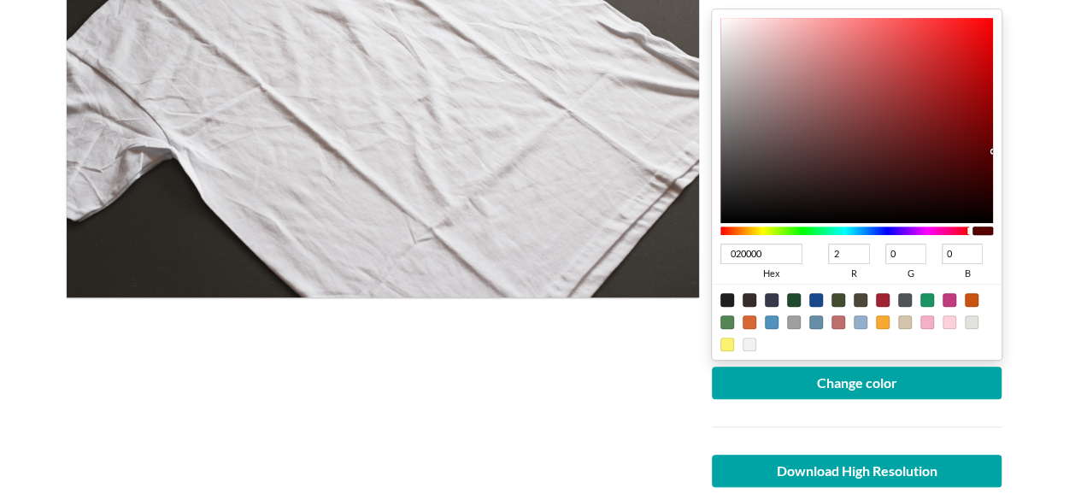
type input "000000"
type input "0"
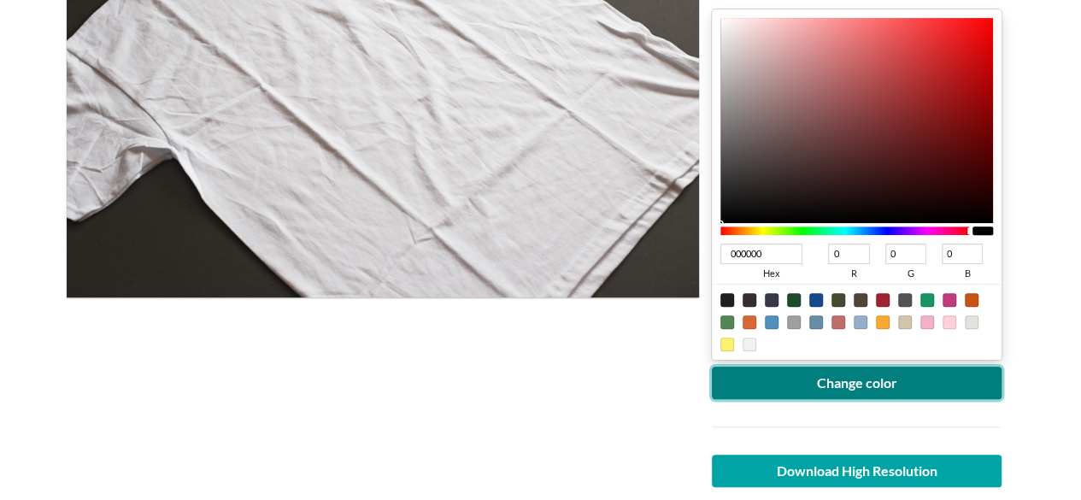
click at [916, 382] on button "Change color" at bounding box center [857, 383] width 291 height 32
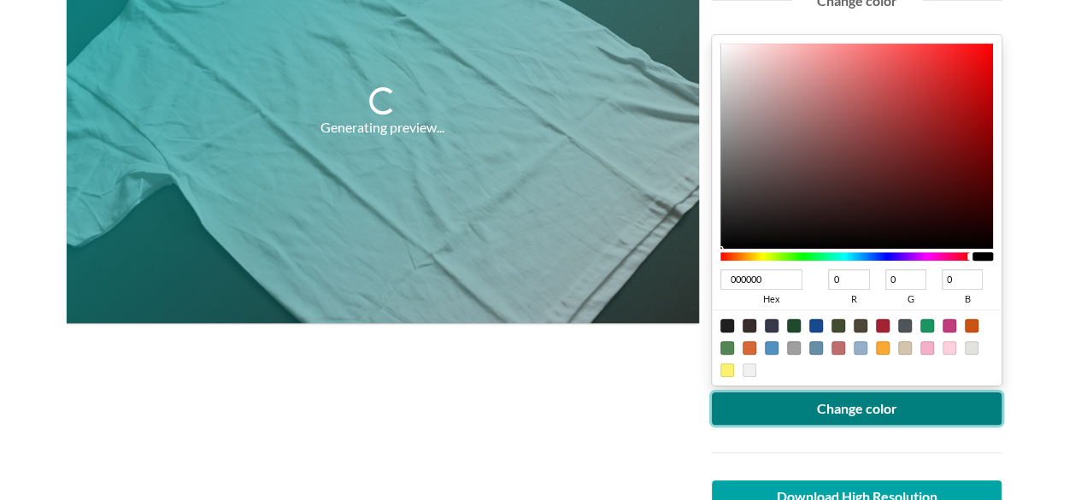
scroll to position [171, 0]
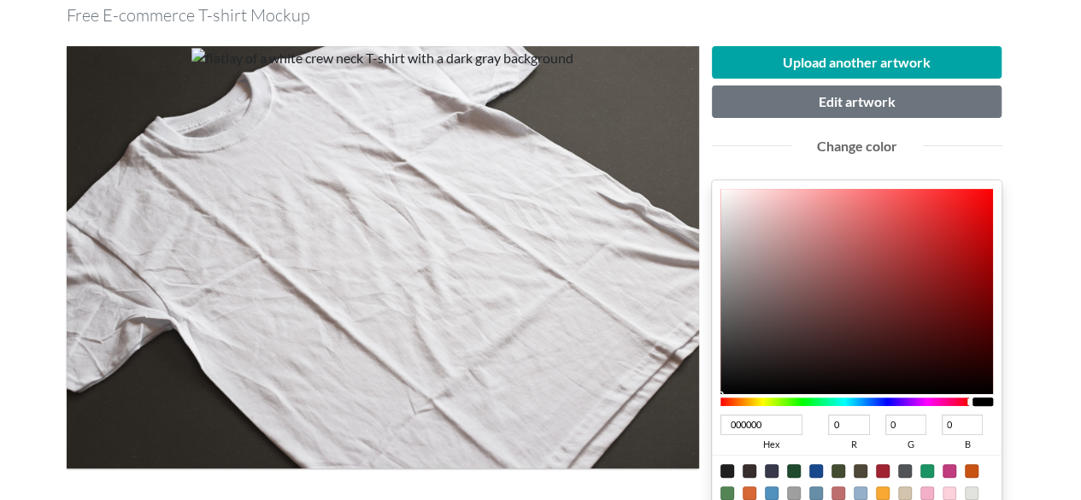
type input "8A0C0E"
type input "138"
type input "12"
type input "14"
type input "890A0C"
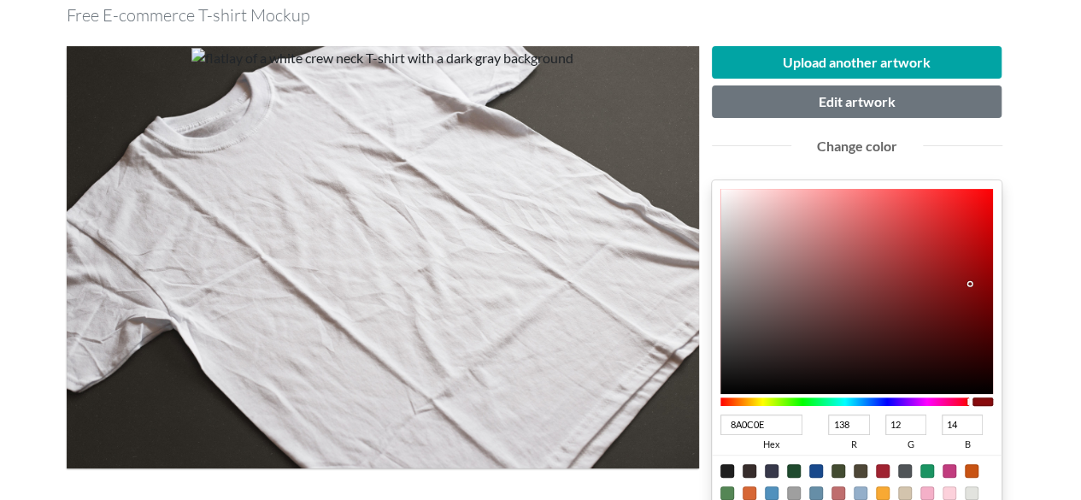
type input "137"
type input "10"
type input "12"
type input "690002"
type input "105"
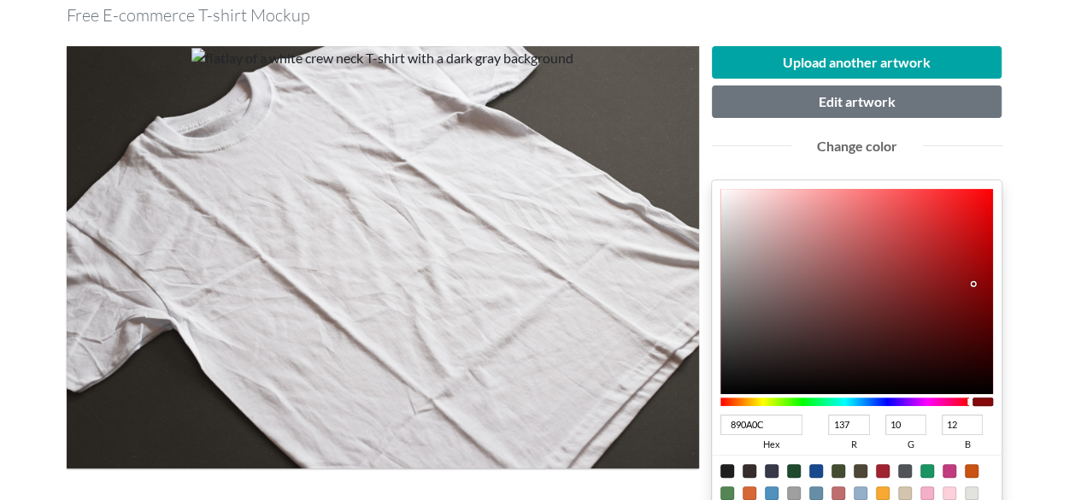
type input "0"
type input "2"
type input "680002"
type input "104"
type input "670002"
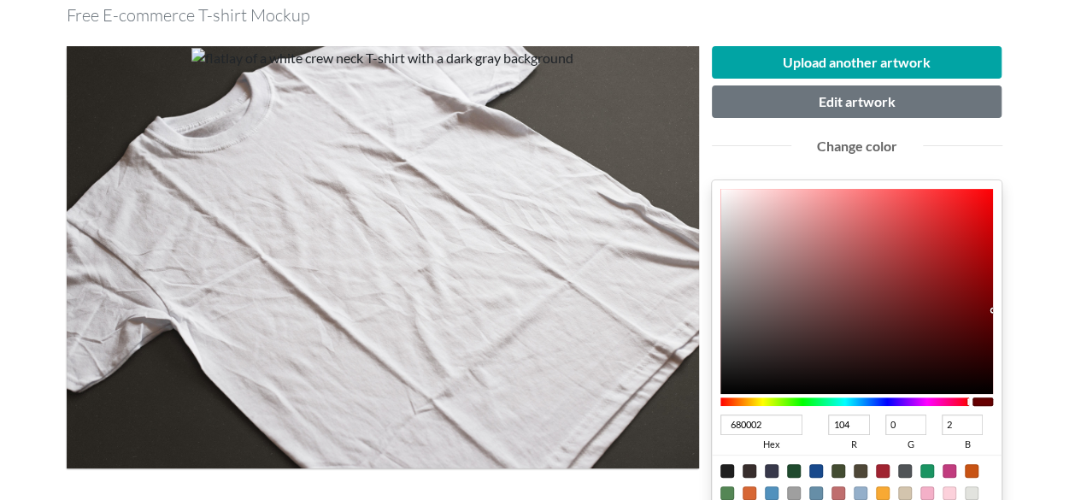
type input "103"
type input "5B0305"
type input "91"
type input "3"
type input "5"
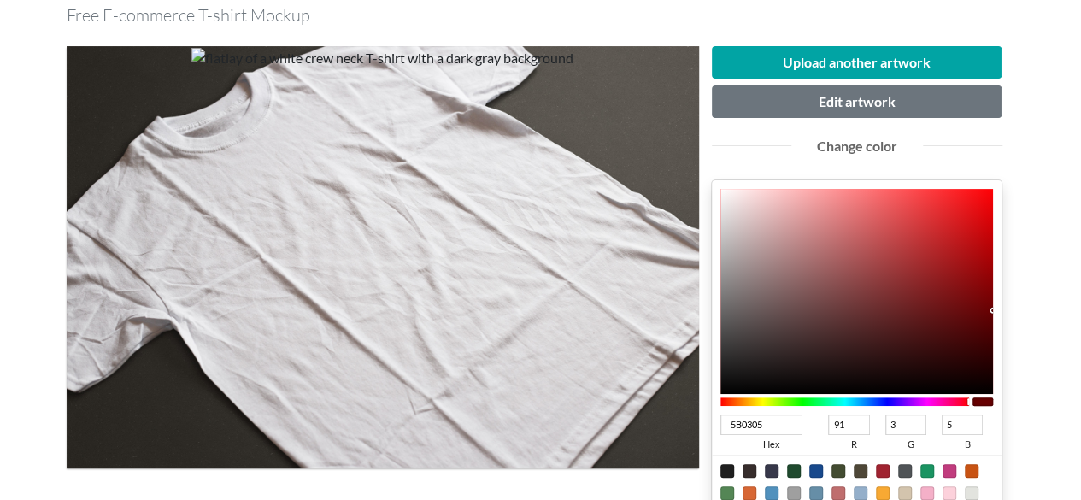
type input "560608"
type input "86"
type input "6"
type input "8"
type input "560507"
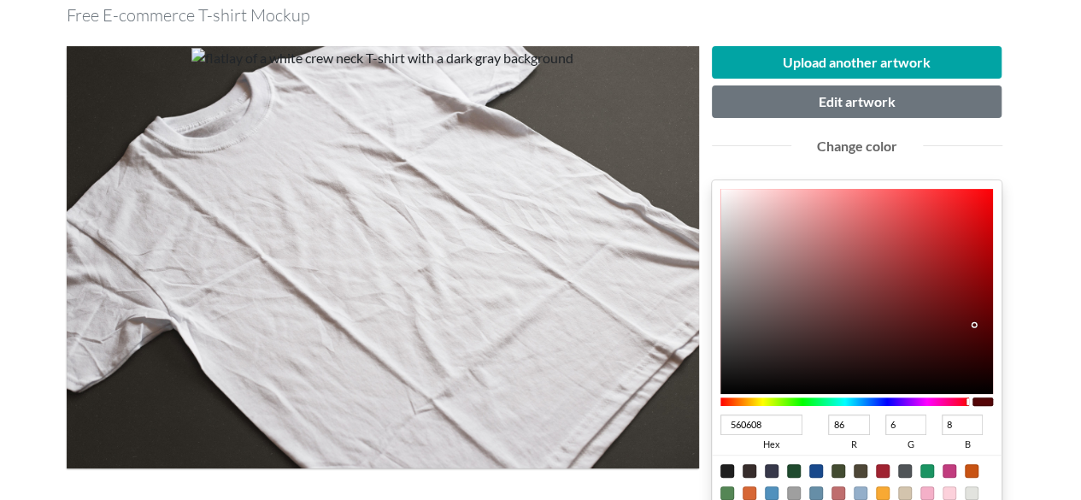
type input "5"
type input "7"
type input "580406"
type input "88"
type input "4"
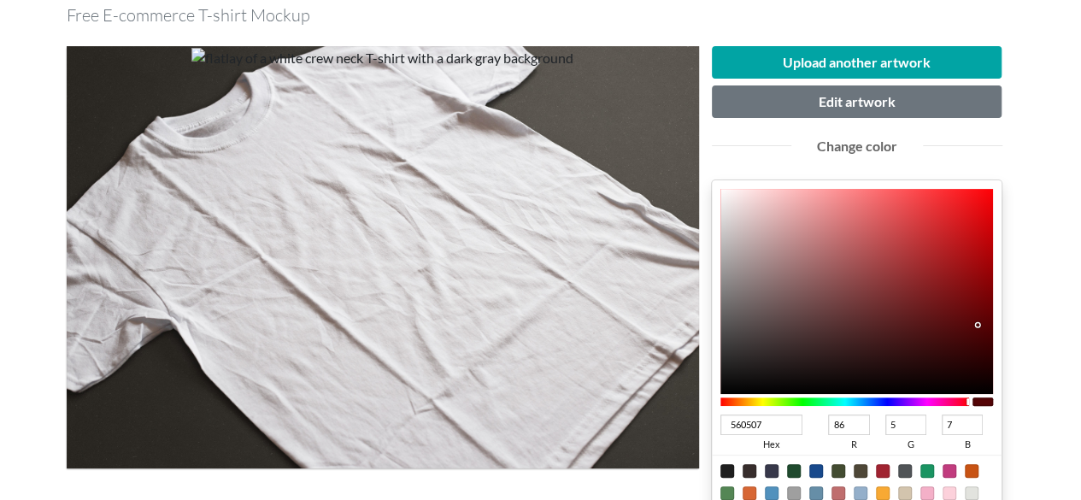
type input "6"
type input "580305"
type input "3"
type input "5"
type input "580204"
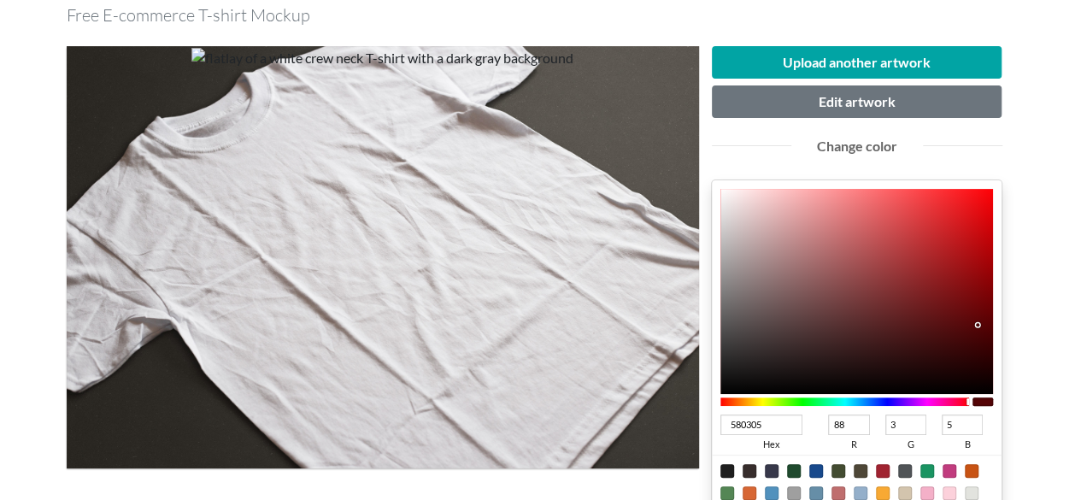
type input "2"
type input "4"
click at [998, 317] on div "5E0002 hex 94 r 0 g 2 b 100 a" at bounding box center [857, 355] width 291 height 351
drag, startPoint x: 981, startPoint y: 267, endPoint x: 1010, endPoint y: 280, distance: 31.0
click at [1010, 280] on div "Upload another artwork Edit artwork Change color 8D0003 hex 141 r 0 g 3 b 100 a…" at bounding box center [857, 390] width 316 height 688
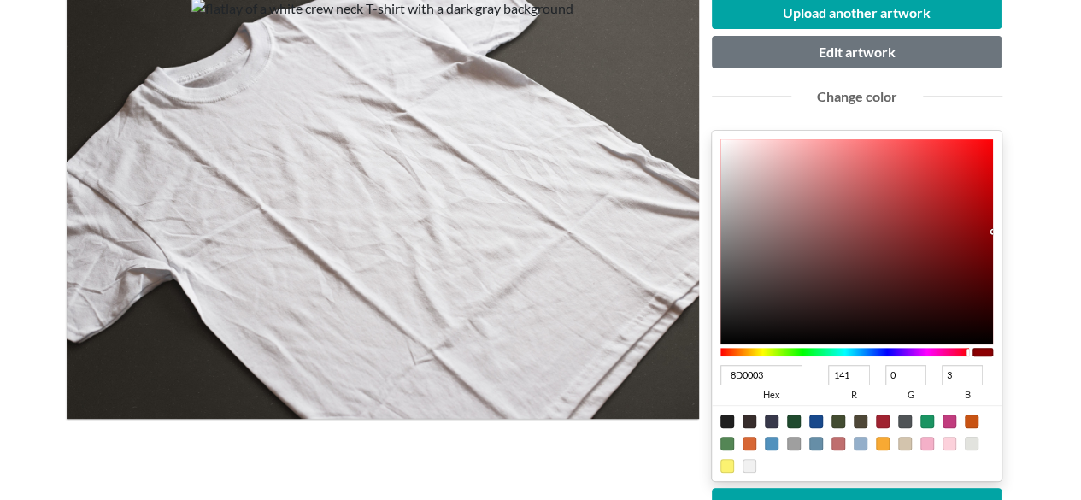
scroll to position [256, 0]
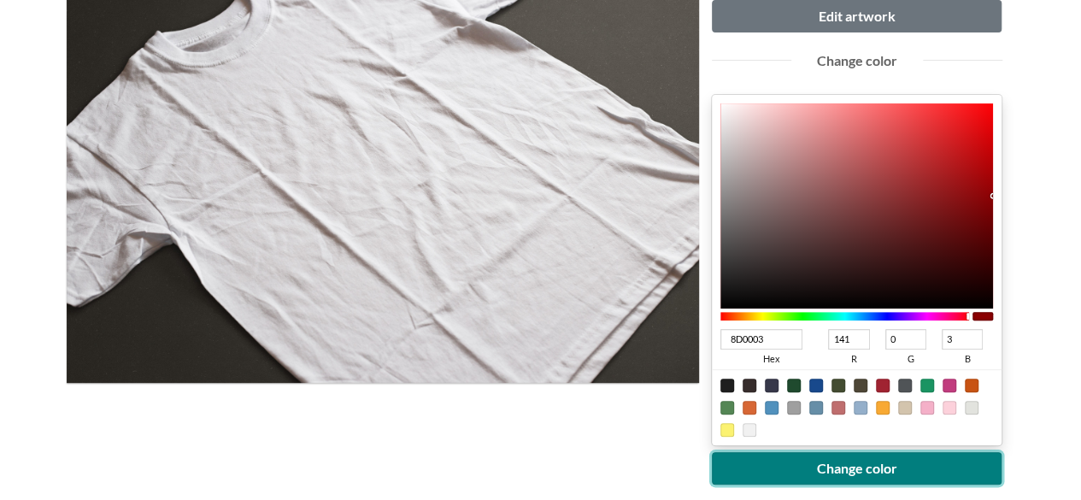
click at [837, 474] on button "Change color" at bounding box center [857, 468] width 291 height 32
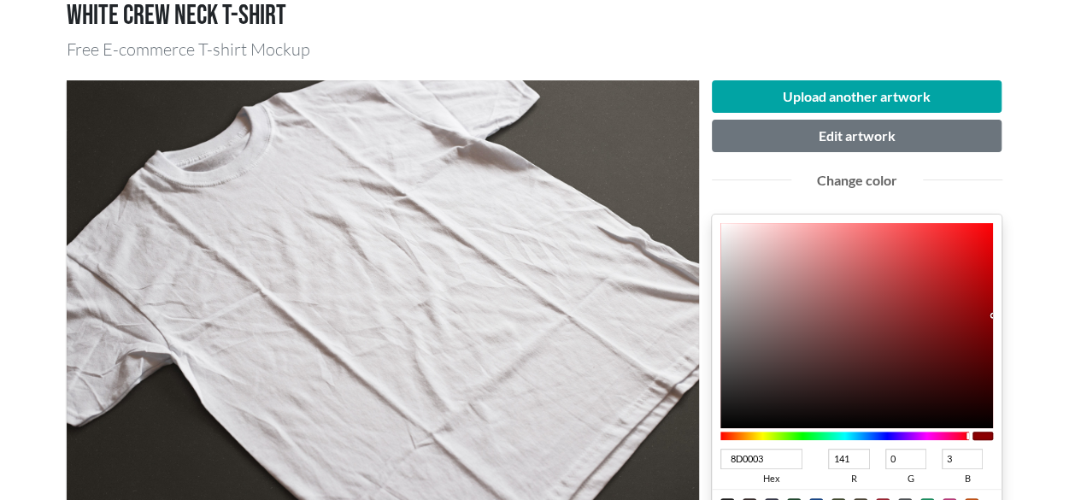
scroll to position [171, 0]
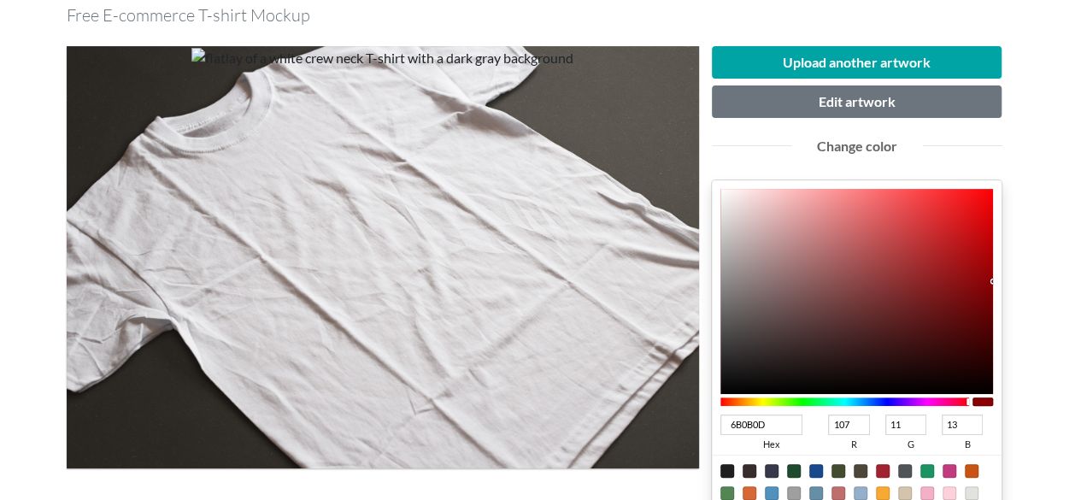
click at [966, 307] on div at bounding box center [858, 291] width 274 height 205
drag, startPoint x: 966, startPoint y: 307, endPoint x: 988, endPoint y: 309, distance: 22.3
click at [988, 309] on div at bounding box center [988, 310] width 3 height 3
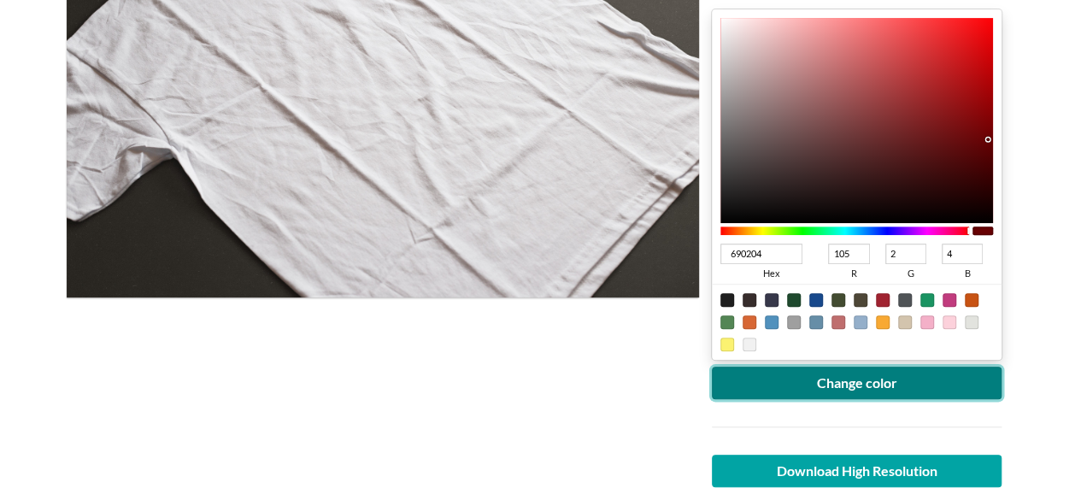
click at [909, 386] on button "Change color" at bounding box center [857, 383] width 291 height 32
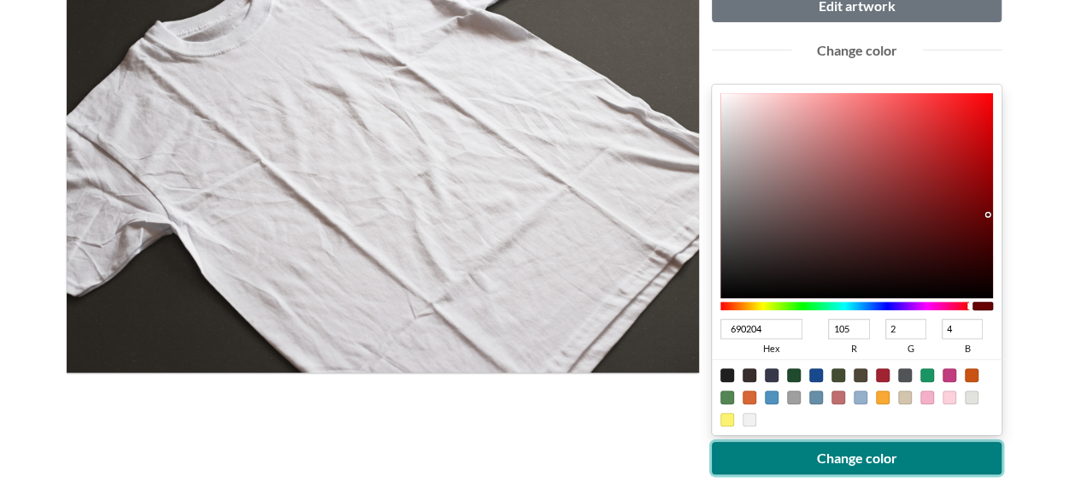
scroll to position [256, 0]
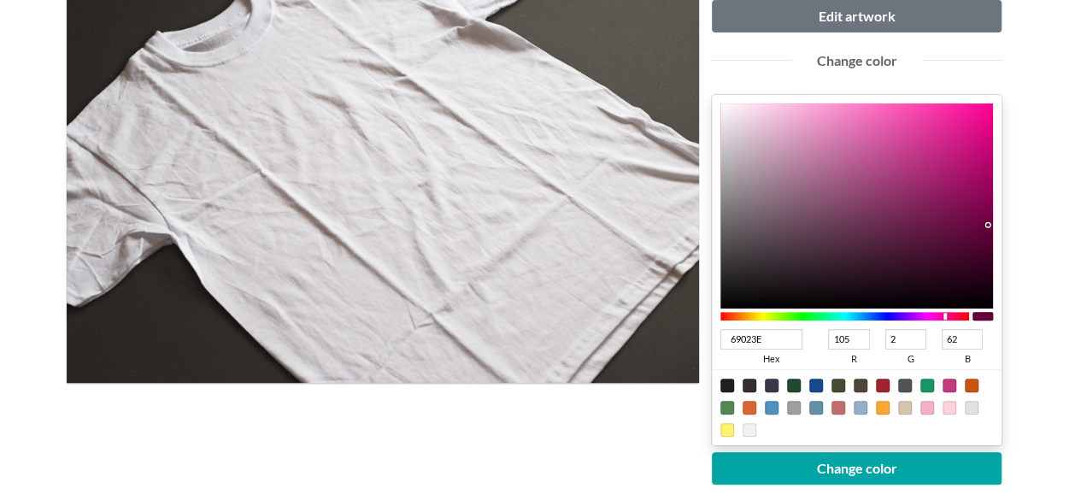
click at [946, 318] on div at bounding box center [846, 316] width 250 height 9
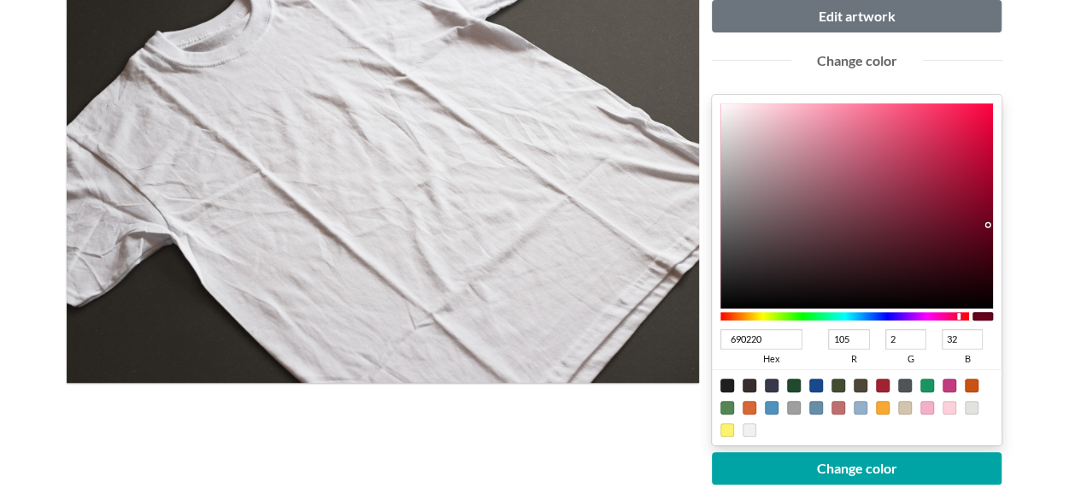
drag, startPoint x: 944, startPoint y: 316, endPoint x: 958, endPoint y: 319, distance: 13.9
click at [958, 319] on div at bounding box center [846, 316] width 250 height 9
drag, startPoint x: 966, startPoint y: 209, endPoint x: 1022, endPoint y: 214, distance: 55.8
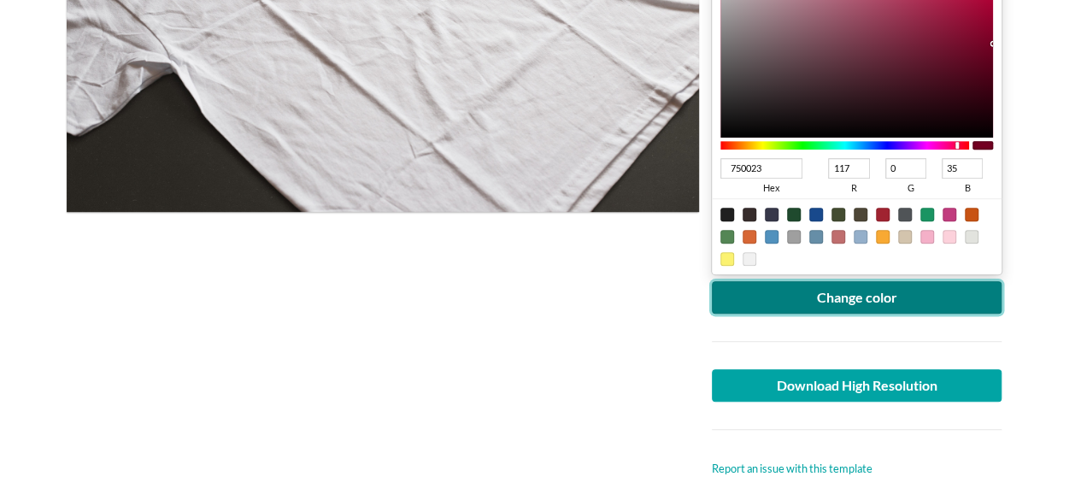
click at [887, 301] on button "Change color" at bounding box center [857, 297] width 291 height 32
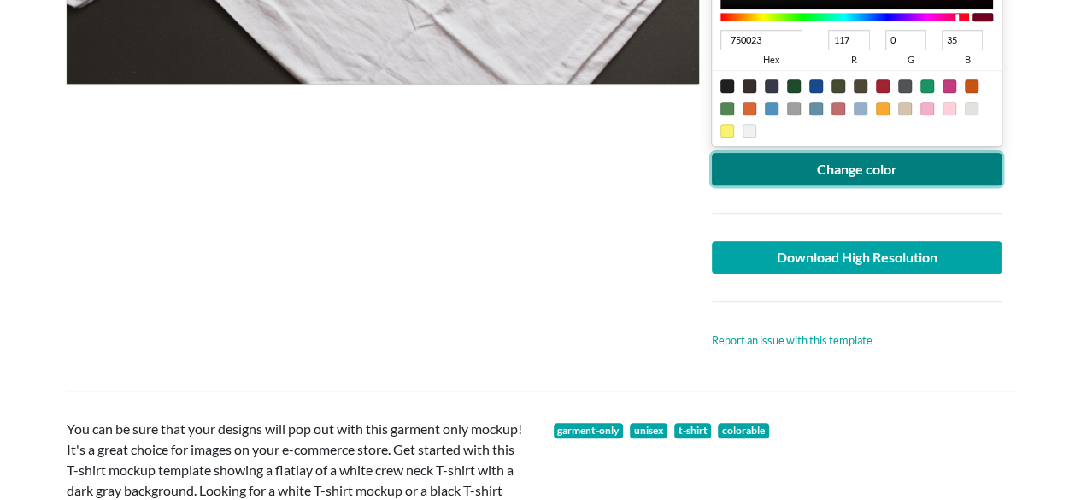
scroll to position [598, 0]
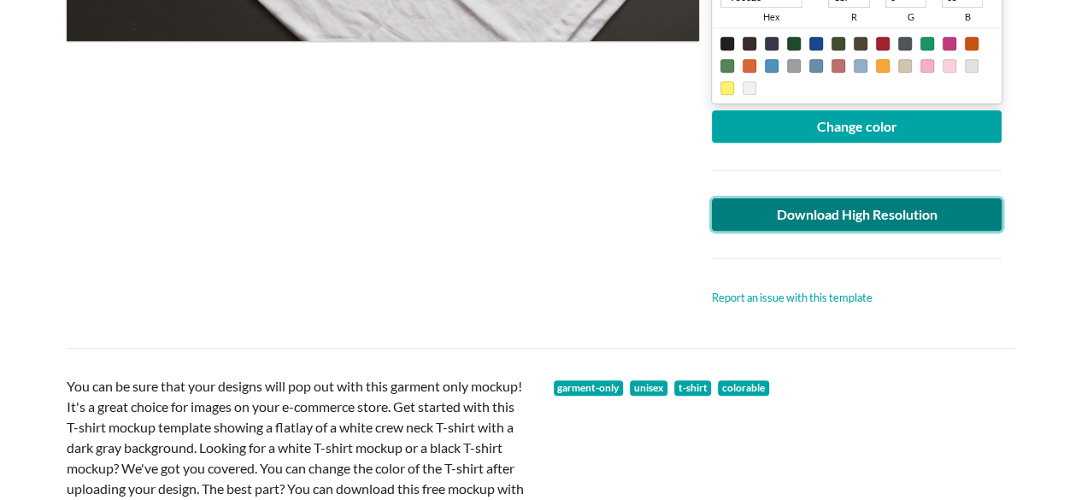
click at [878, 208] on link "Download High Resolution" at bounding box center [857, 214] width 291 height 32
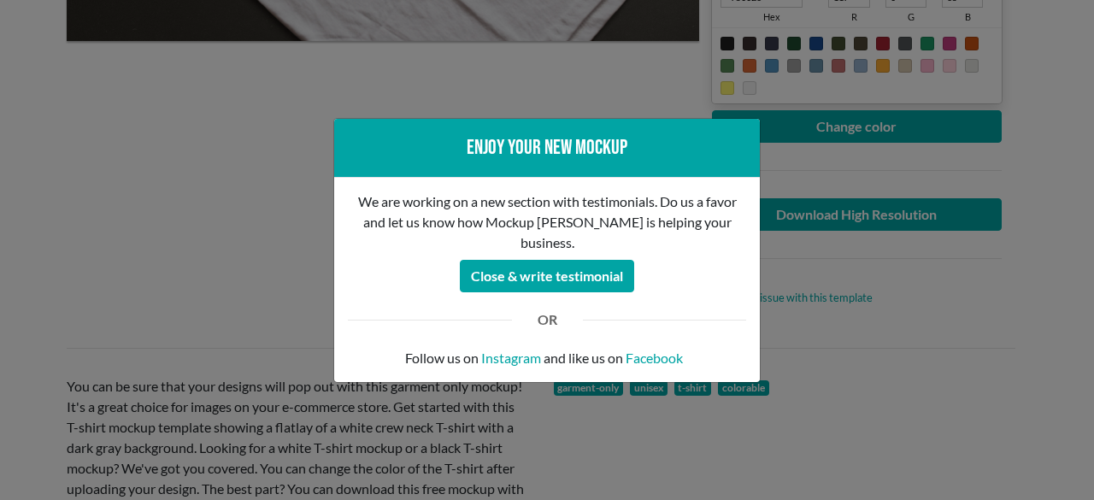
drag, startPoint x: 79, startPoint y: 153, endPoint x: 97, endPoint y: 129, distance: 30.4
click at [79, 153] on div "Enjoy your new mockup We are working on a new section with testimonials. Do us …" at bounding box center [547, 250] width 1094 height 500
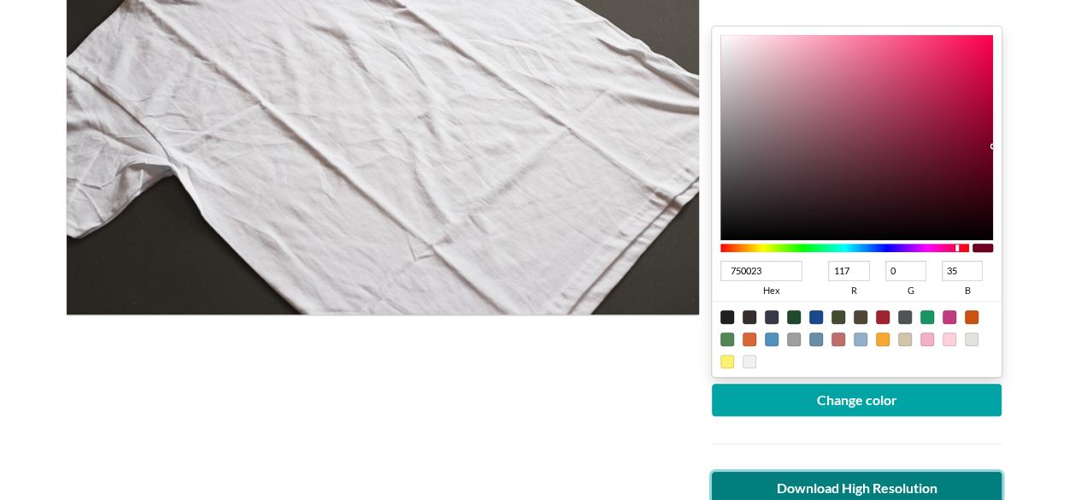
scroll to position [171, 0]
